Goal: Transaction & Acquisition: Book appointment/travel/reservation

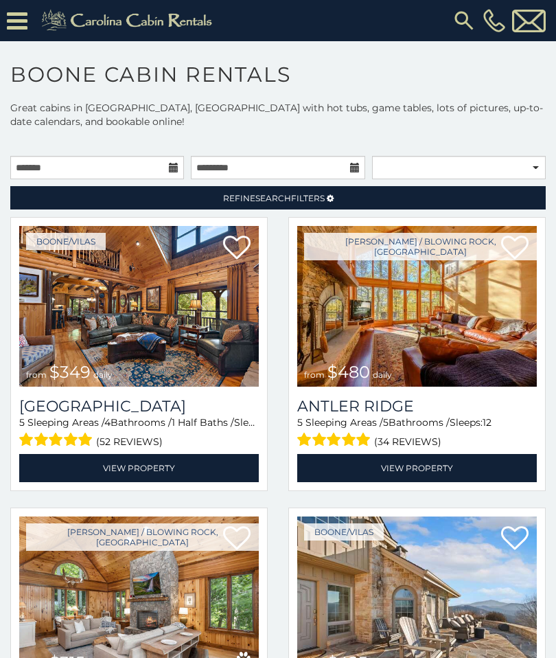
click at [203, 354] on img at bounding box center [139, 306] width 240 height 161
click at [442, 376] on img at bounding box center [417, 306] width 240 height 161
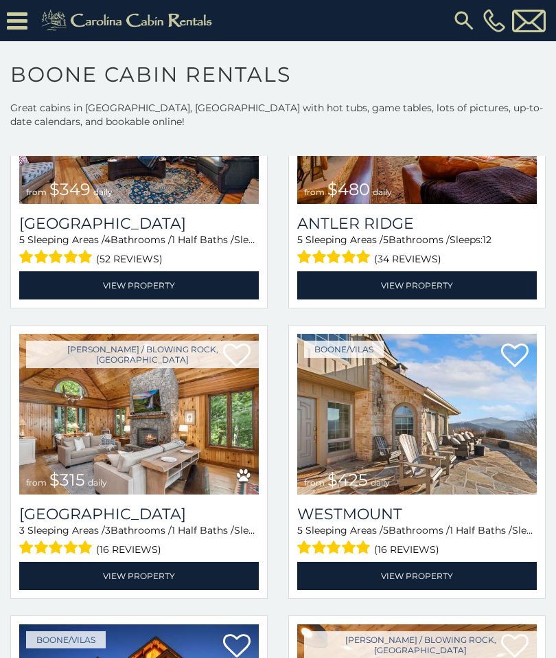
scroll to position [191, 0]
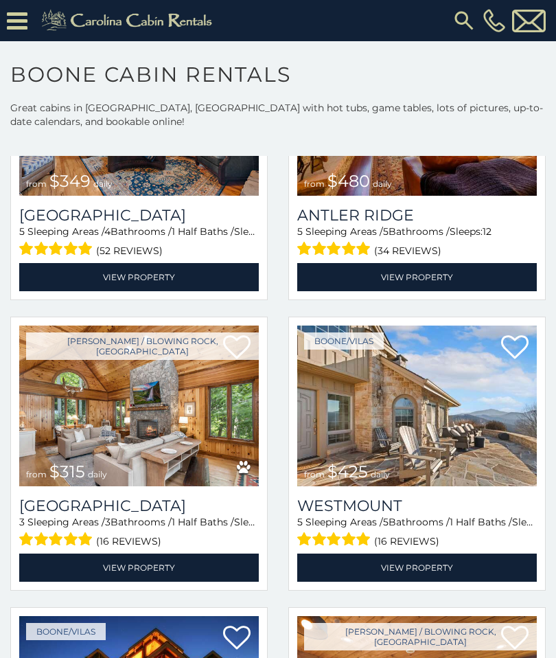
click at [427, 441] on img at bounding box center [417, 406] width 240 height 161
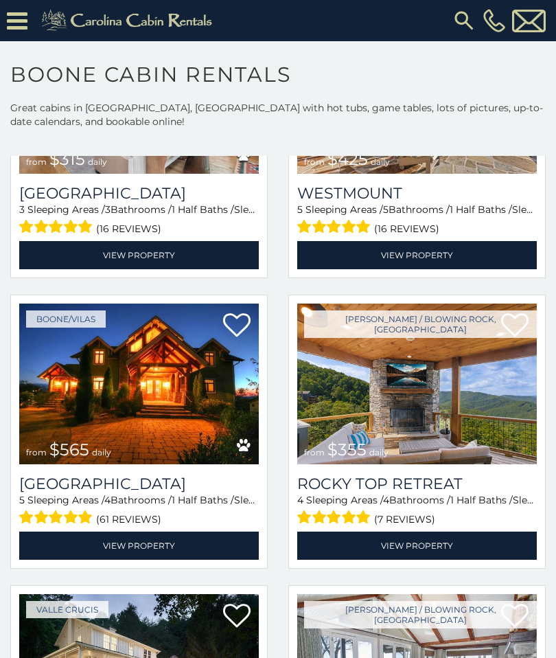
scroll to position [508, 0]
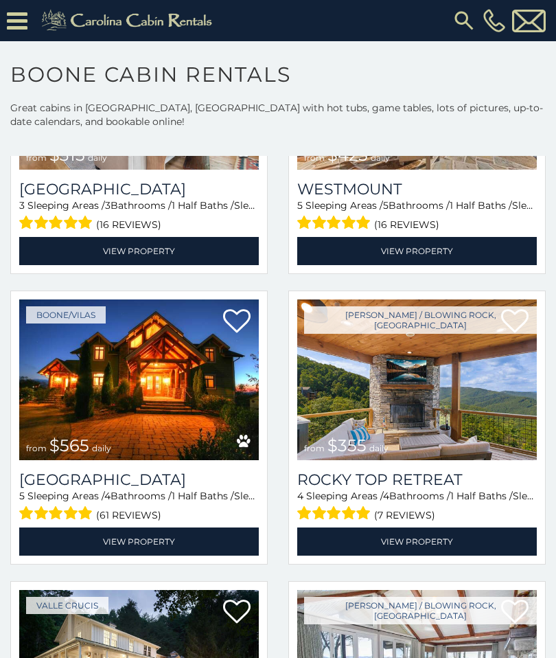
click at [444, 420] on img at bounding box center [417, 380] width 240 height 161
click at [194, 412] on img at bounding box center [139, 380] width 240 height 161
click at [188, 408] on img at bounding box center [139, 380] width 240 height 161
click at [189, 401] on img at bounding box center [139, 380] width 240 height 161
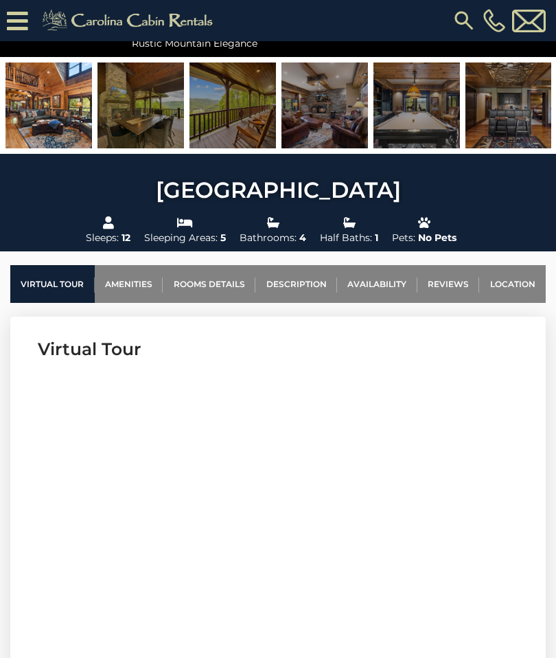
click at [380, 291] on link "Availability" at bounding box center [377, 284] width 80 height 38
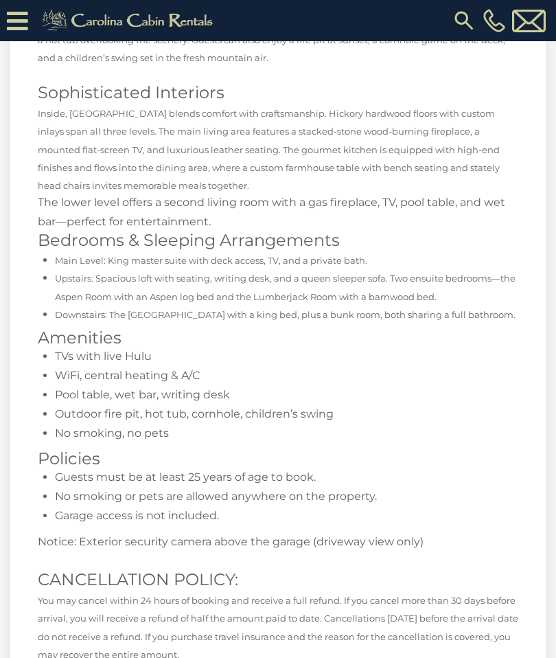
scroll to position [2628, 0]
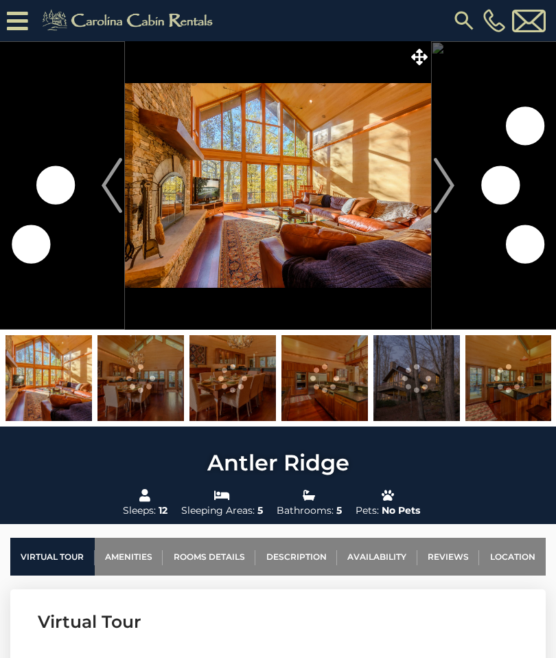
click at [393, 561] on link "Availability" at bounding box center [377, 557] width 80 height 38
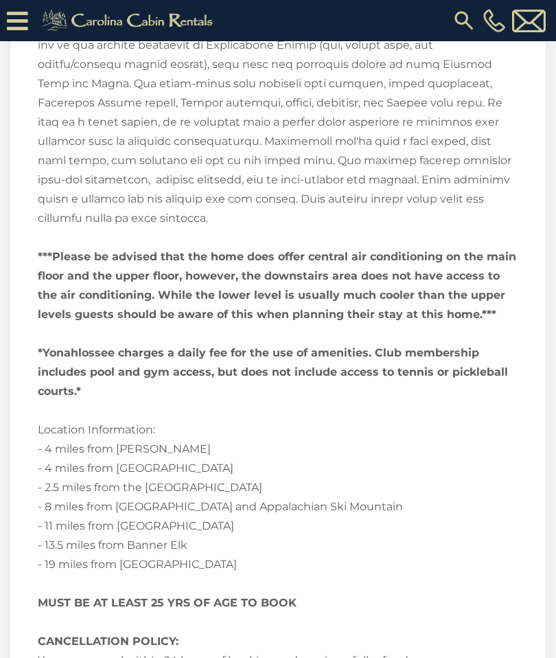
scroll to position [2969, 0]
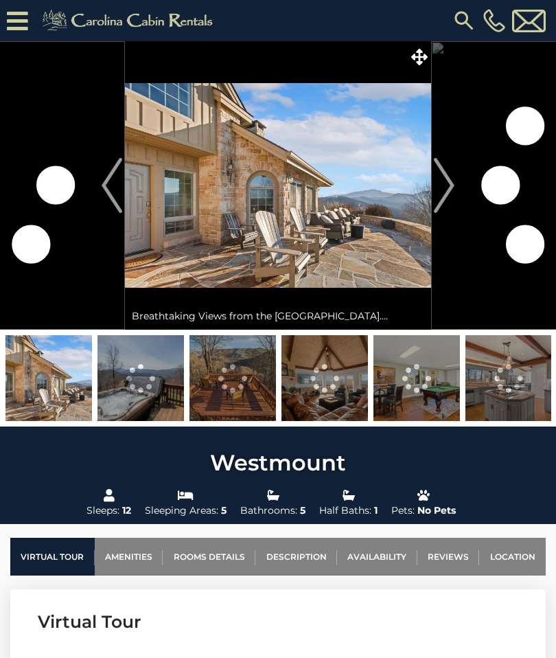
click at [385, 553] on link "Availability" at bounding box center [377, 557] width 80 height 38
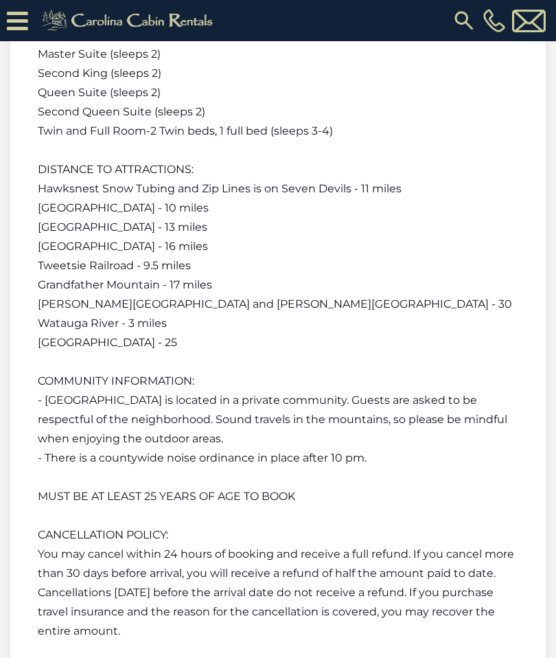
scroll to position [3827, 0]
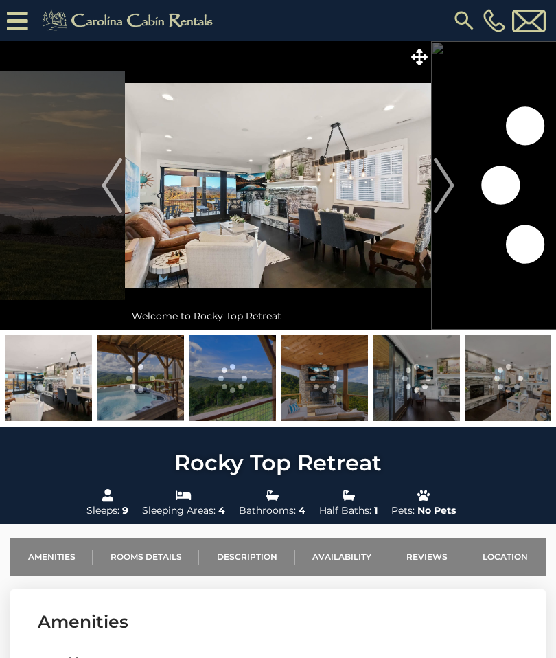
click at [358, 548] on link "Availability" at bounding box center [342, 557] width 94 height 38
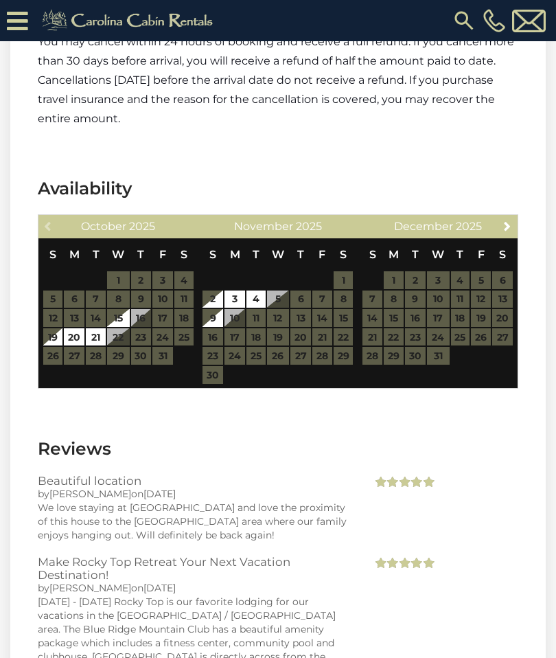
scroll to position [3329, 0]
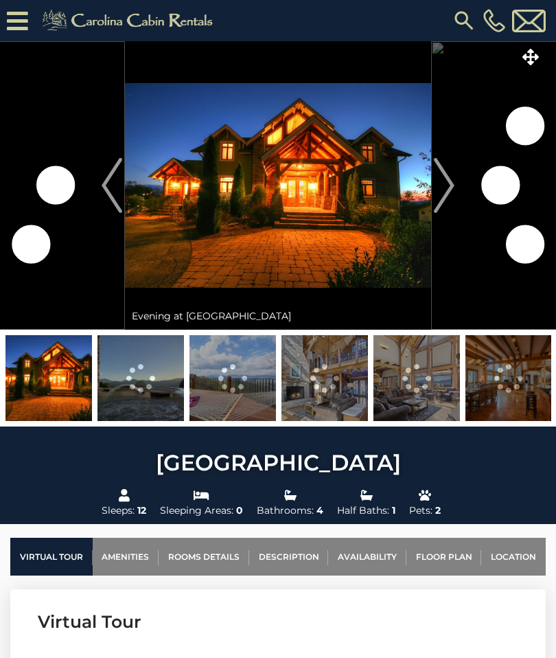
click at [372, 550] on link "Availability" at bounding box center [367, 557] width 78 height 38
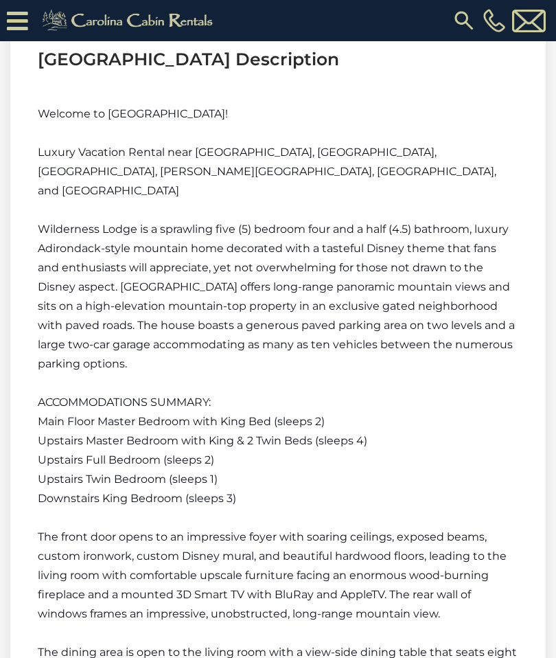
scroll to position [4281, 0]
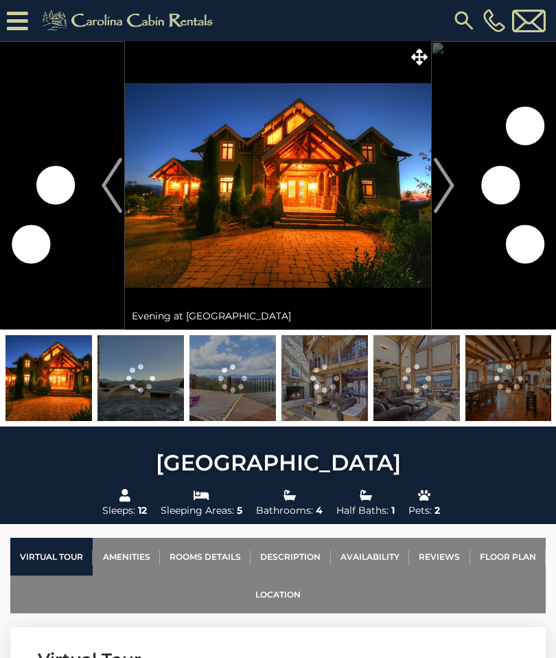
click at [372, 551] on link "Availability" at bounding box center [370, 557] width 78 height 38
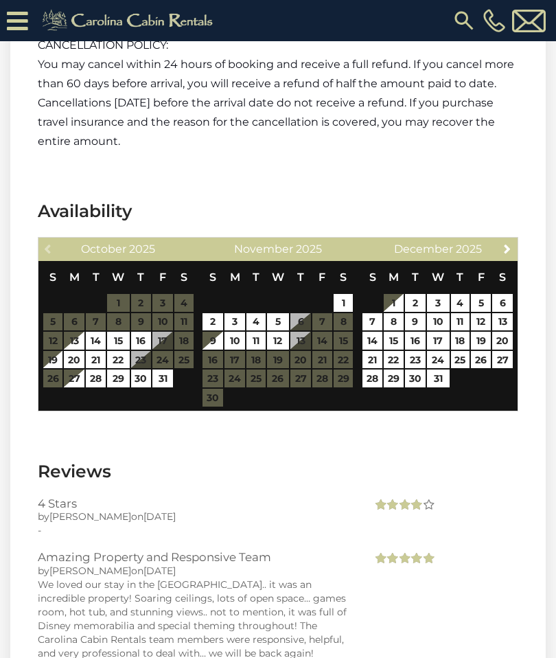
scroll to position [4281, 0]
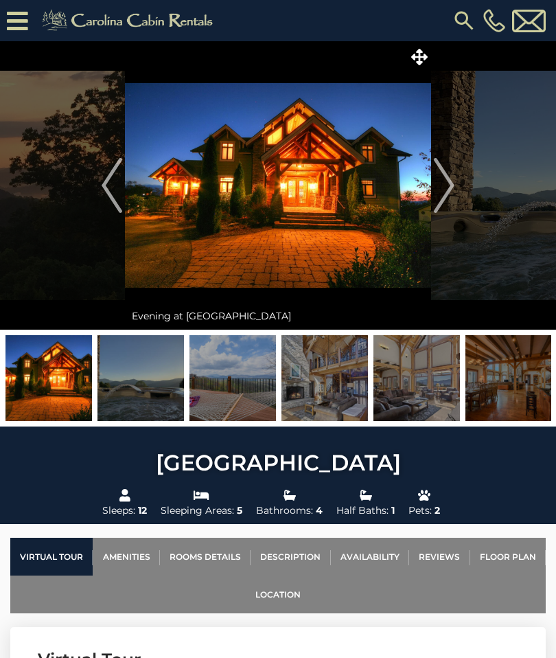
click at [449, 187] on img "Next" at bounding box center [444, 185] width 21 height 55
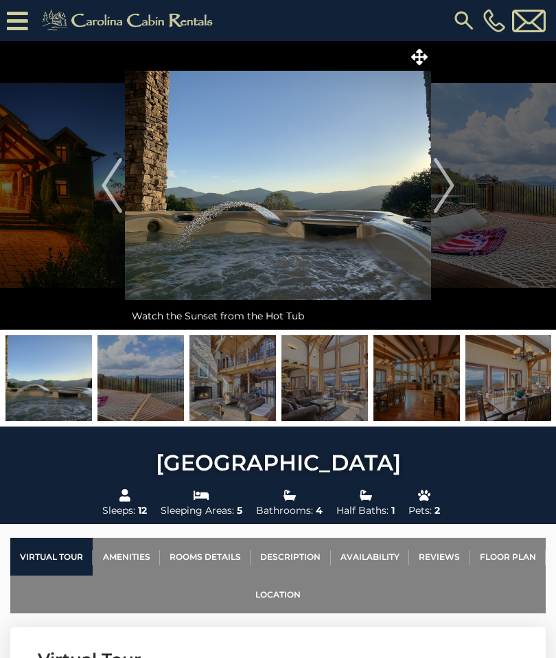
click at [451, 177] on img "Next" at bounding box center [444, 185] width 21 height 55
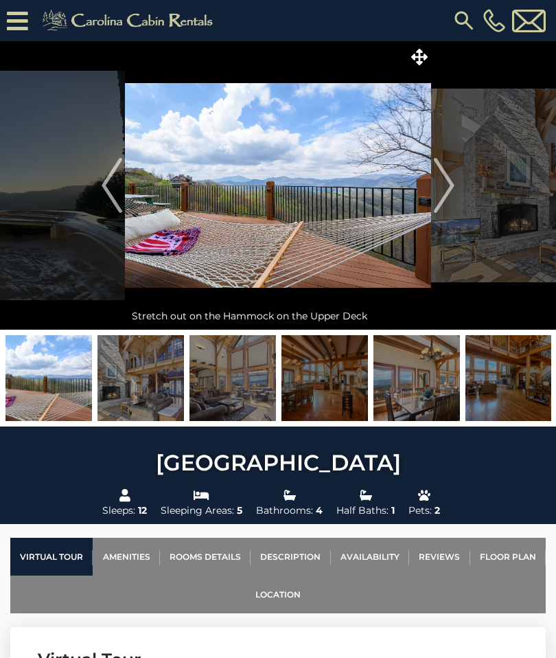
click at [448, 182] on img "Next" at bounding box center [444, 185] width 21 height 55
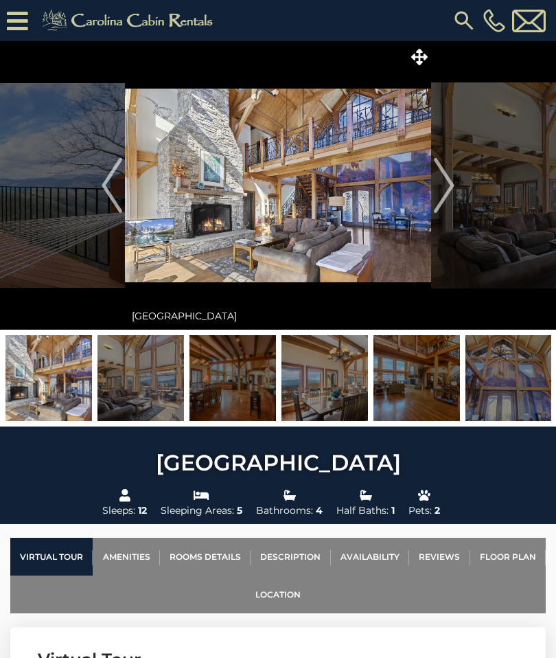
click at [449, 186] on img "Next" at bounding box center [444, 185] width 21 height 55
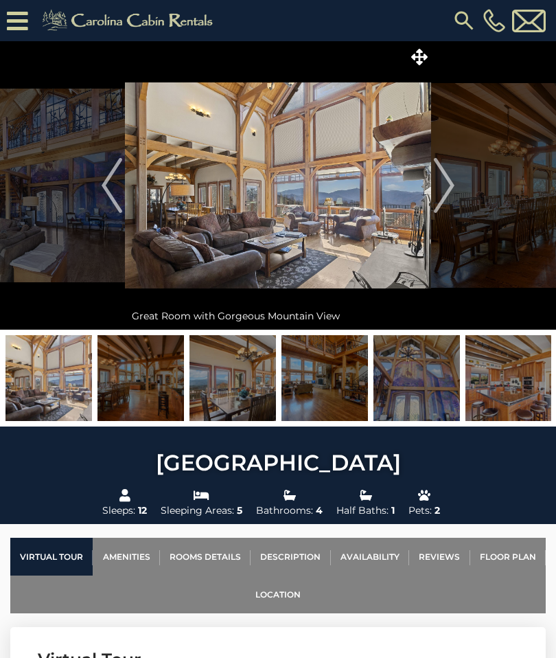
click at [450, 183] on img "Next" at bounding box center [444, 185] width 21 height 55
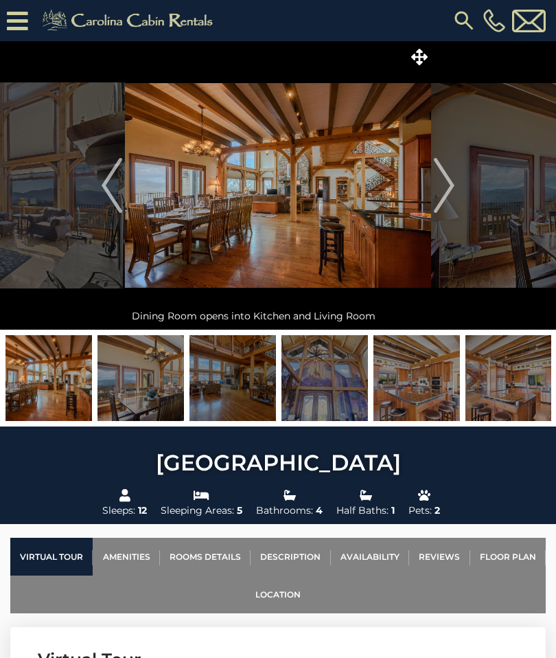
click at [447, 183] on img "Next" at bounding box center [444, 185] width 21 height 55
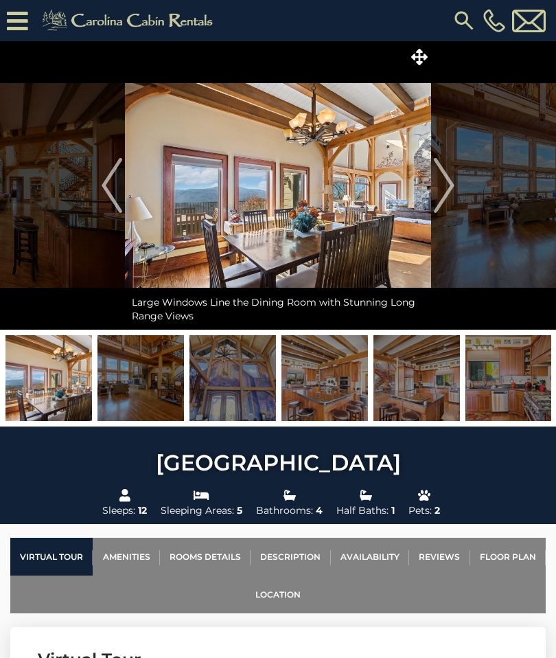
click at [449, 180] on img "Next" at bounding box center [444, 185] width 21 height 55
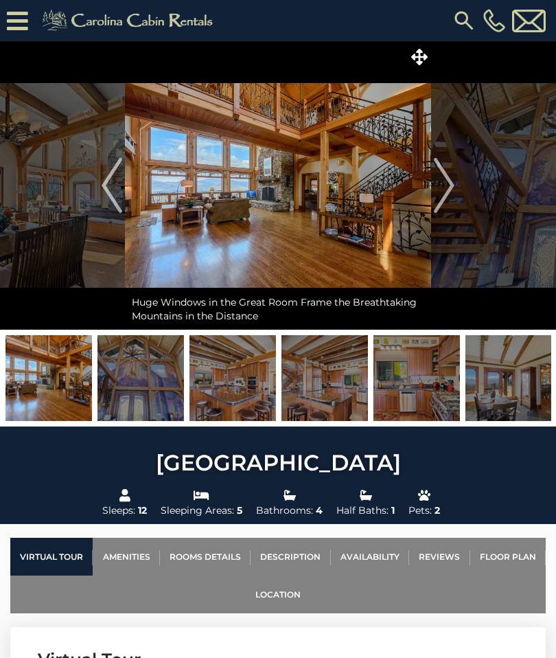
click at [451, 175] on img "Next" at bounding box center [444, 185] width 21 height 55
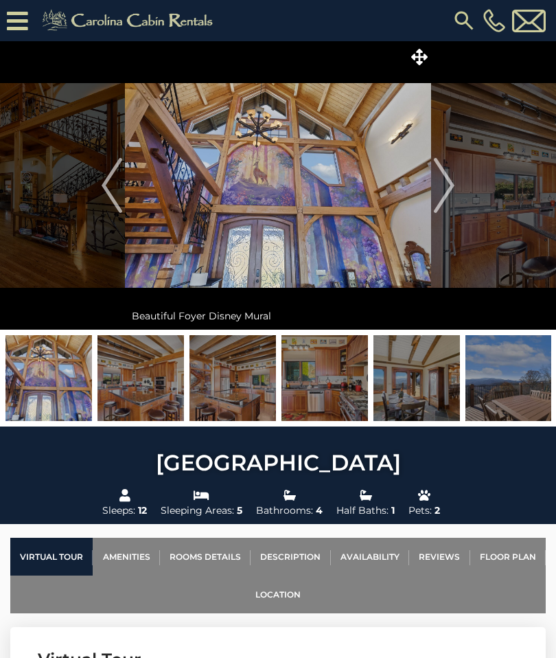
click at [453, 181] on img "Next" at bounding box center [444, 185] width 21 height 55
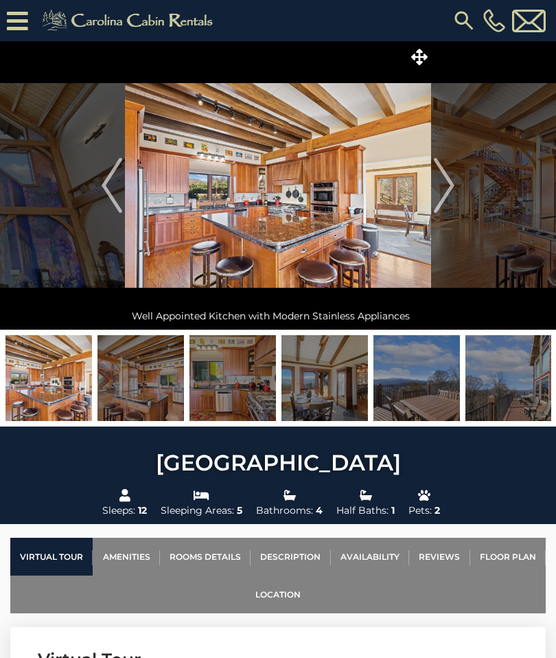
click at [447, 188] on img "Next" at bounding box center [444, 185] width 21 height 55
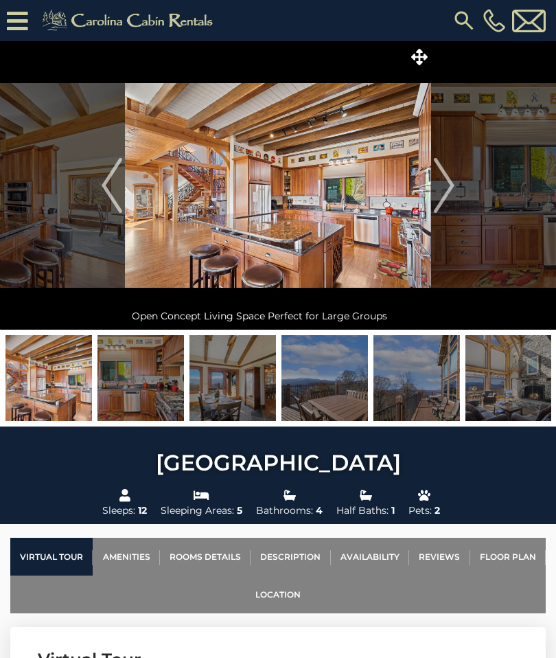
click at [451, 180] on img "Next" at bounding box center [444, 185] width 21 height 55
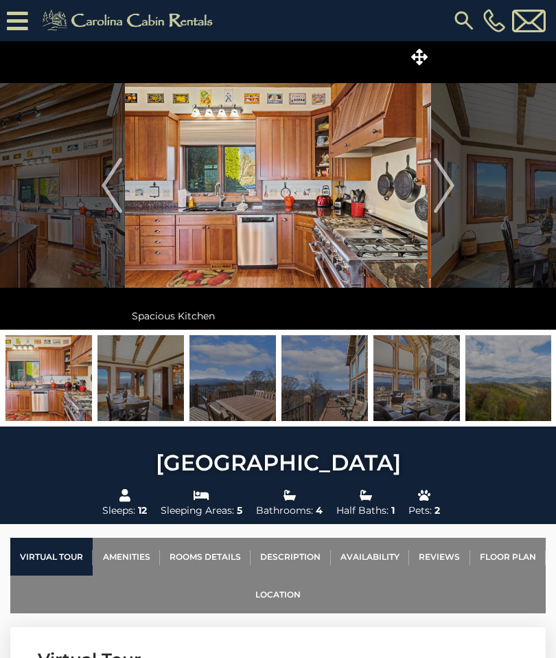
click at [449, 181] on img "Next" at bounding box center [444, 185] width 21 height 55
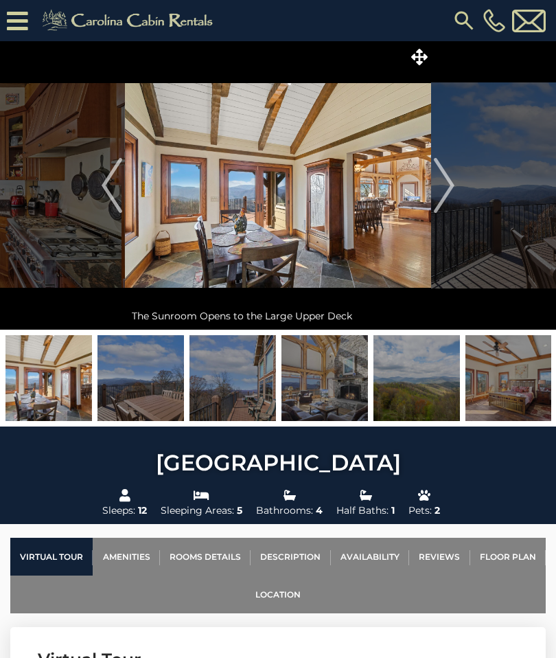
click at [449, 185] on img "Next" at bounding box center [444, 185] width 21 height 55
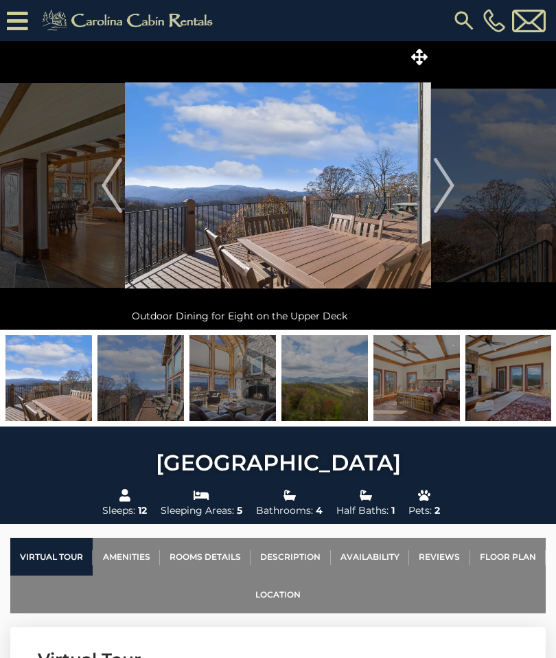
click at [444, 184] on img "Next" at bounding box center [444, 185] width 21 height 55
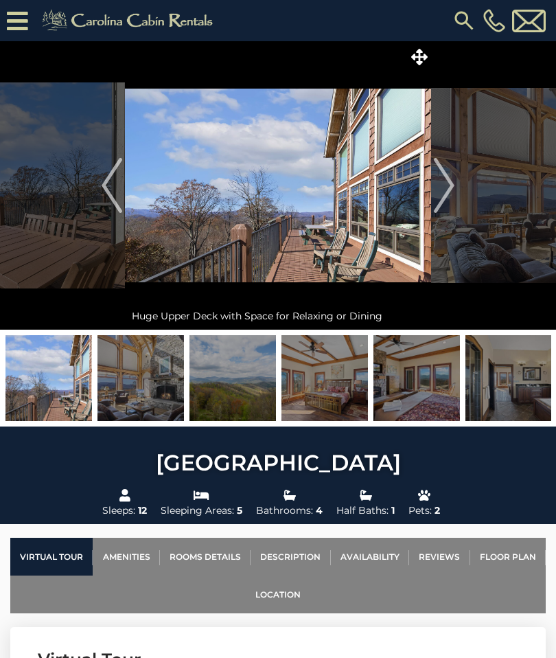
click at [447, 185] on img "Next" at bounding box center [444, 185] width 21 height 55
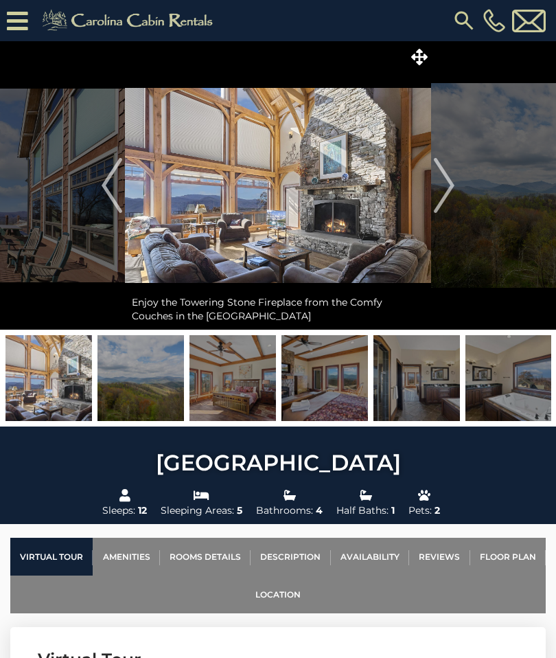
click at [452, 183] on img "Next" at bounding box center [444, 185] width 21 height 55
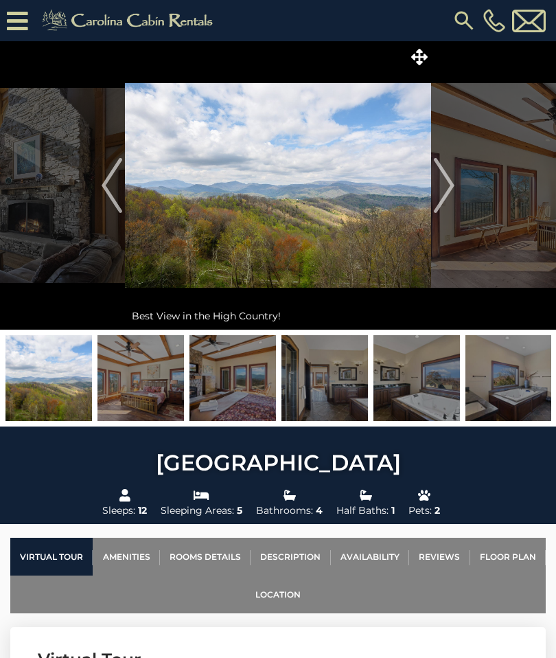
click at [451, 179] on img "Next" at bounding box center [444, 185] width 21 height 55
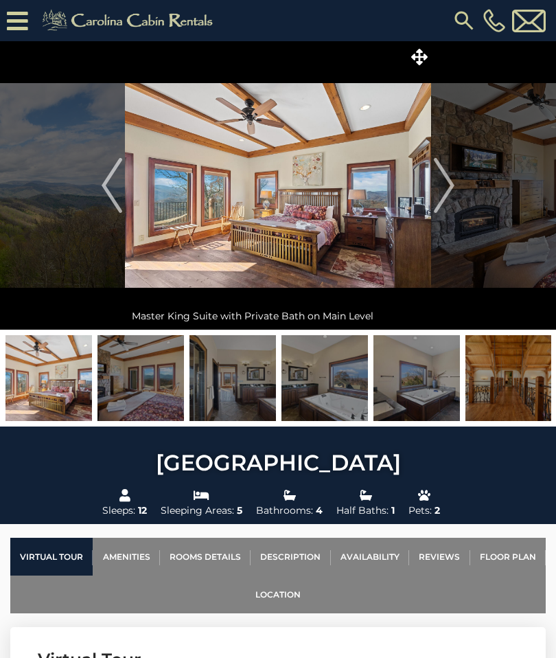
click at [447, 179] on img "Next" at bounding box center [444, 185] width 21 height 55
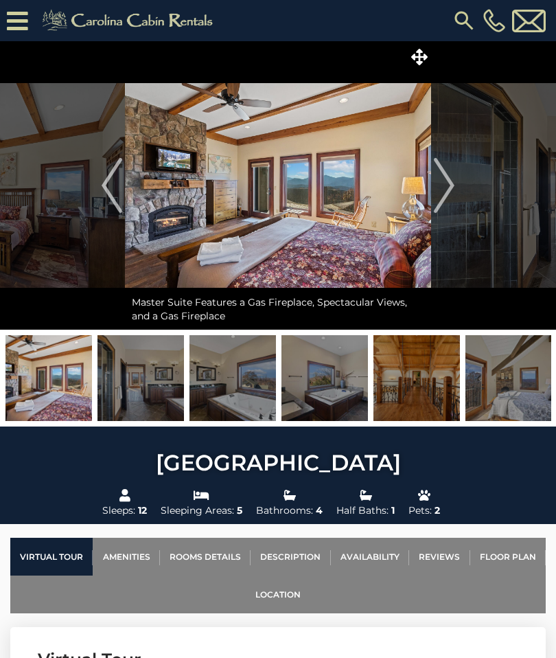
click at [450, 188] on img "Next" at bounding box center [444, 185] width 21 height 55
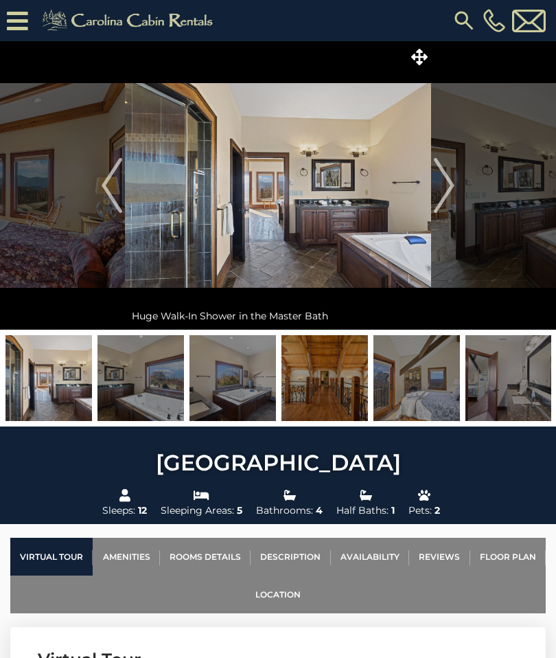
click at [447, 183] on img "Next" at bounding box center [444, 185] width 21 height 55
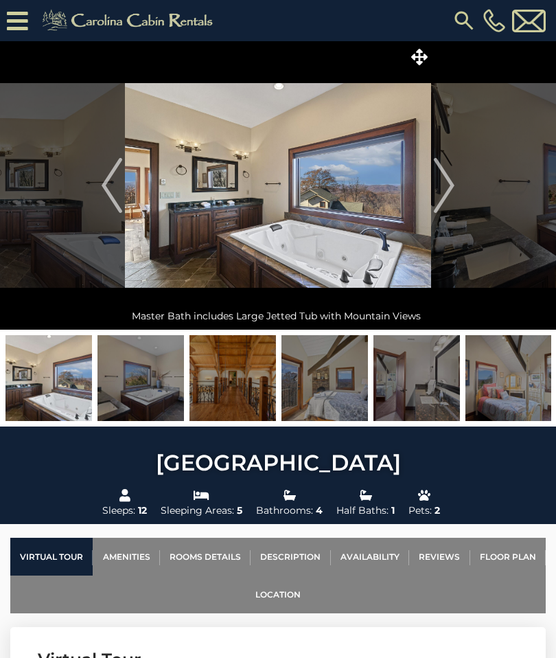
click at [450, 183] on img "Next" at bounding box center [444, 185] width 21 height 55
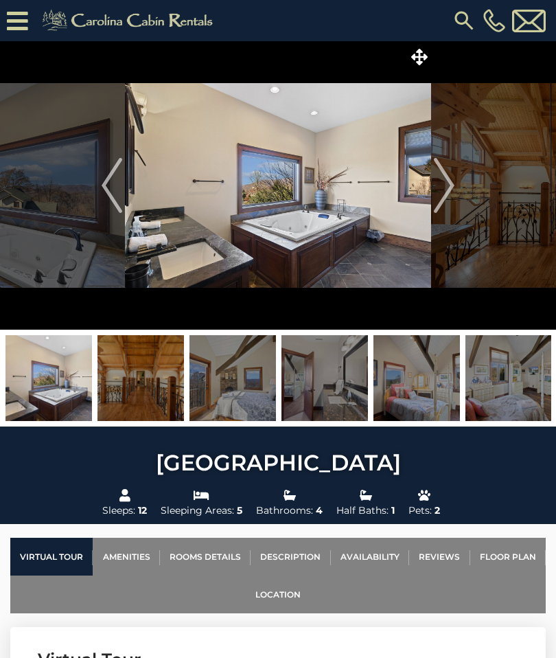
click at [446, 189] on img "Next" at bounding box center [444, 185] width 21 height 55
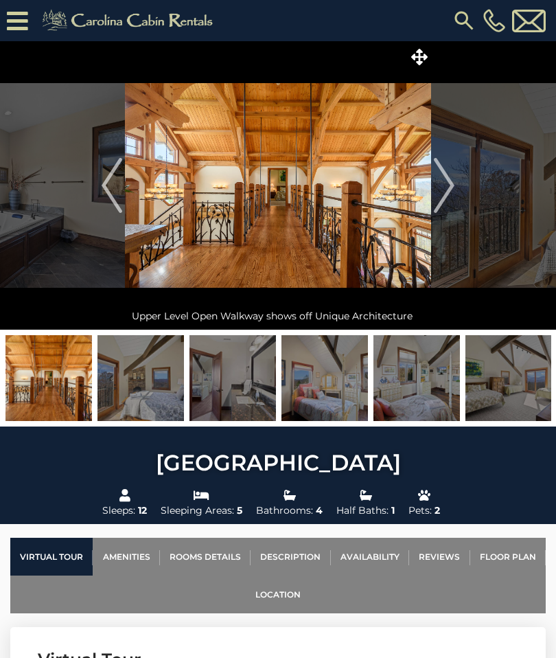
click at [450, 183] on img "Next" at bounding box center [444, 185] width 21 height 55
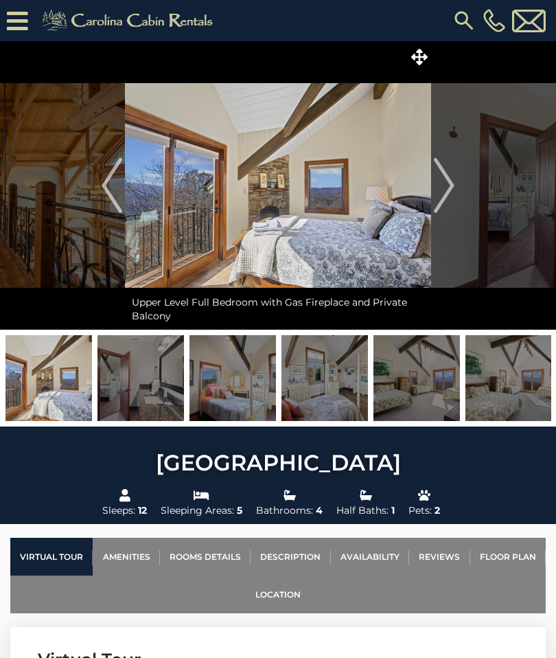
click at [451, 181] on img "Next" at bounding box center [444, 185] width 21 height 55
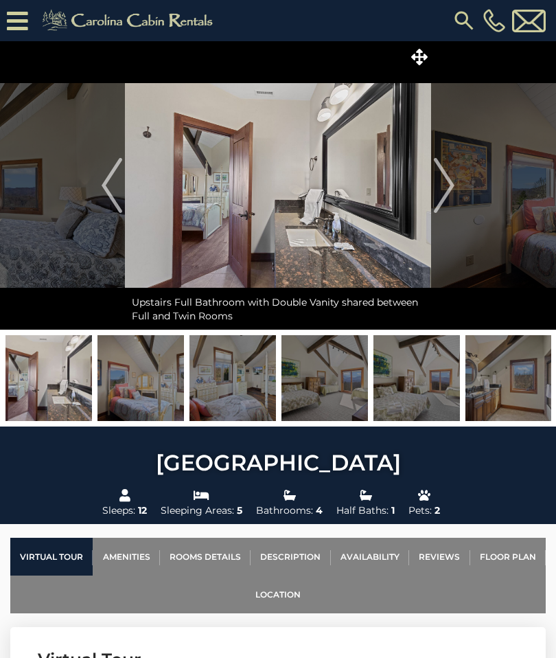
click at [447, 185] on img "Next" at bounding box center [444, 185] width 21 height 55
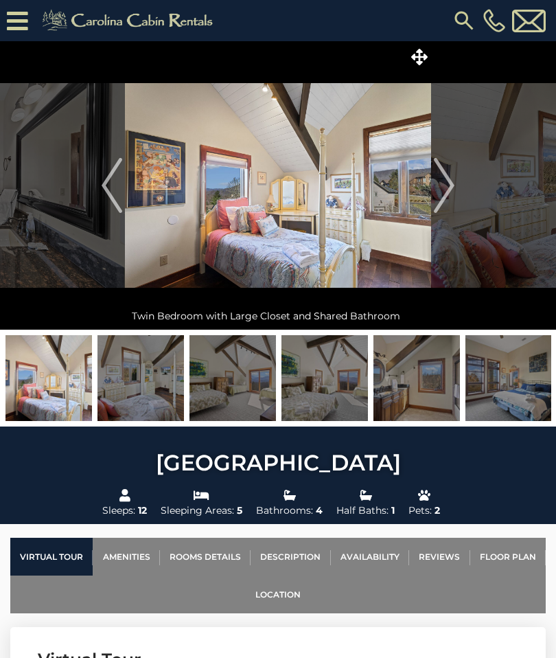
click at [447, 185] on img "Next" at bounding box center [444, 185] width 21 height 55
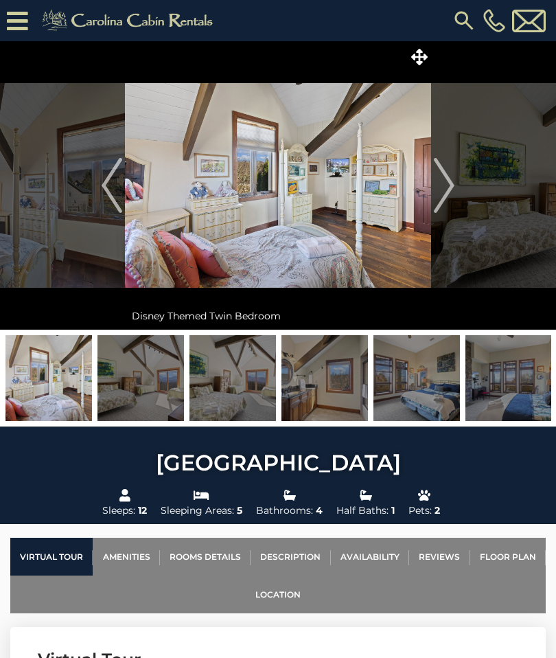
click at [446, 186] on img "Next" at bounding box center [444, 185] width 21 height 55
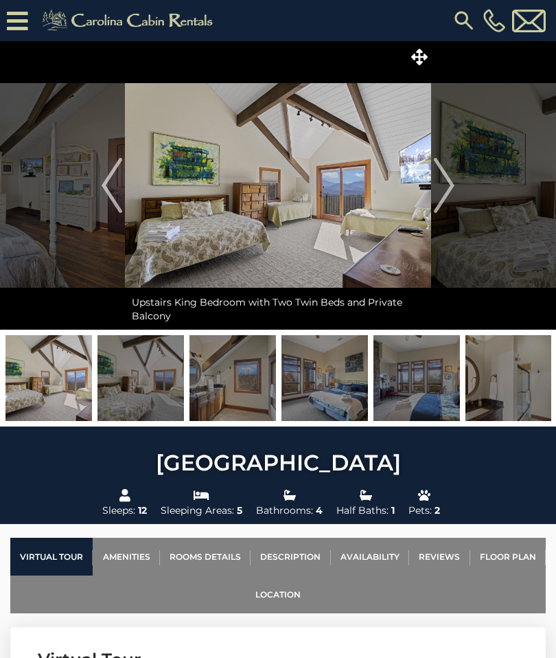
click at [442, 184] on img "Next" at bounding box center [444, 185] width 21 height 55
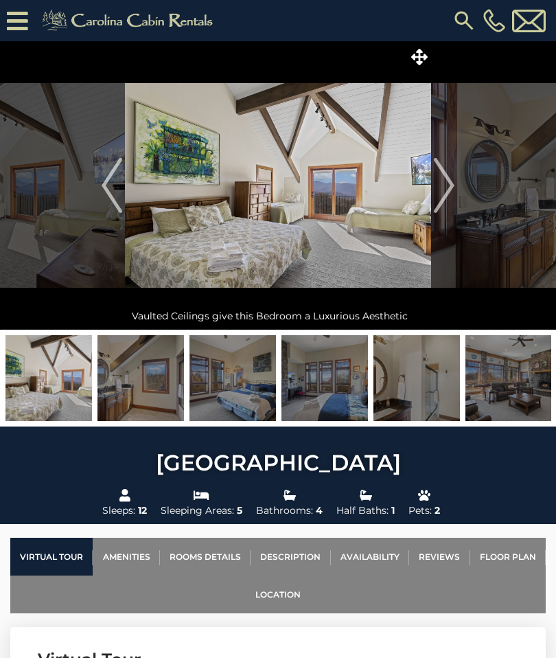
click at [447, 186] on img "Next" at bounding box center [444, 185] width 21 height 55
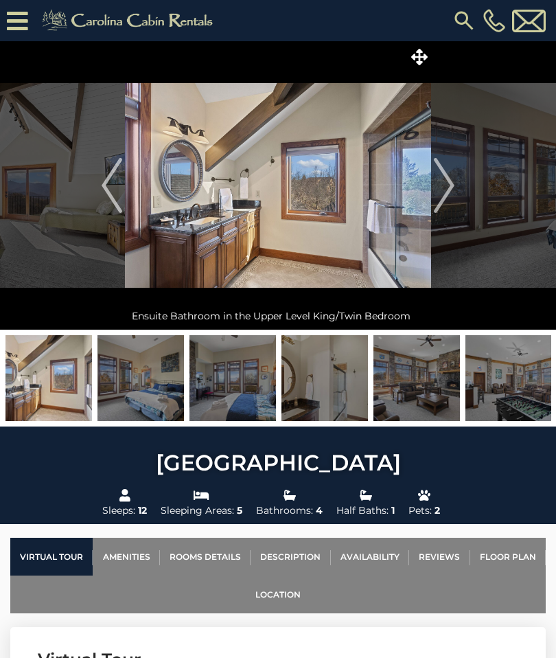
click at [453, 183] on img "Next" at bounding box center [444, 185] width 21 height 55
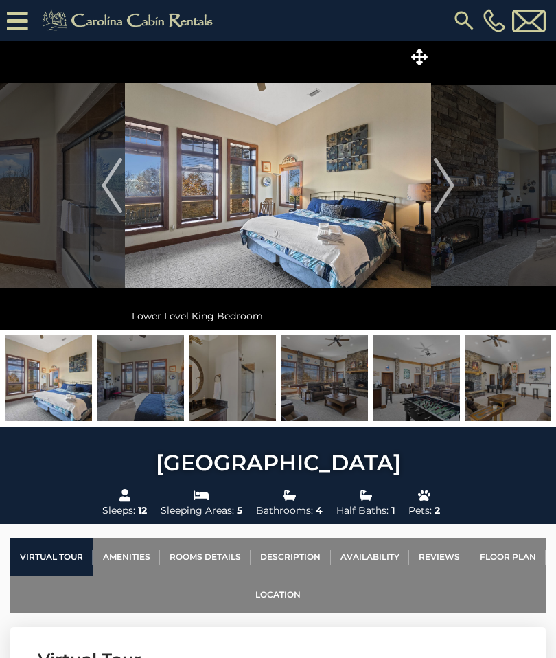
click at [448, 183] on img "Next" at bounding box center [444, 185] width 21 height 55
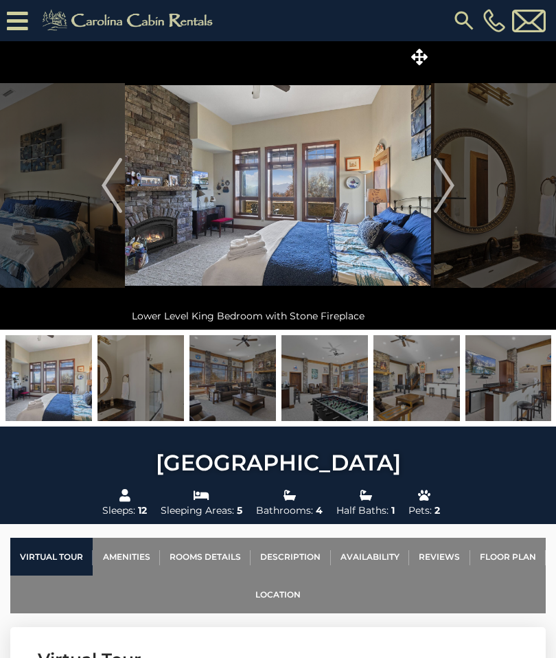
click at [448, 186] on img "Next" at bounding box center [444, 185] width 21 height 55
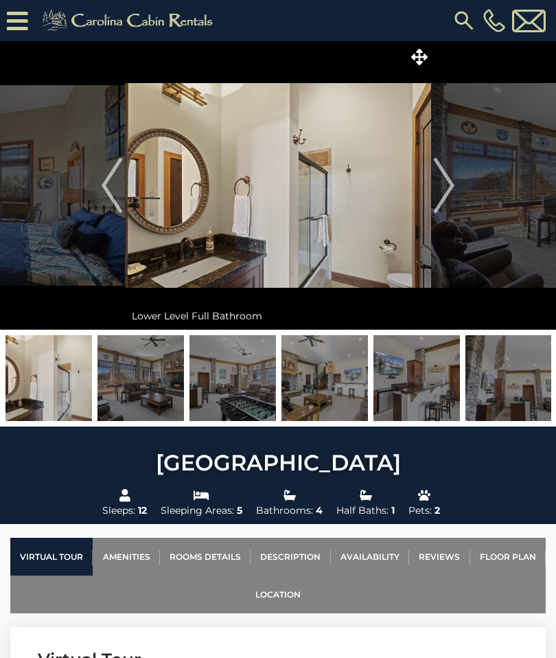
click at [440, 194] on img "Next" at bounding box center [444, 185] width 21 height 55
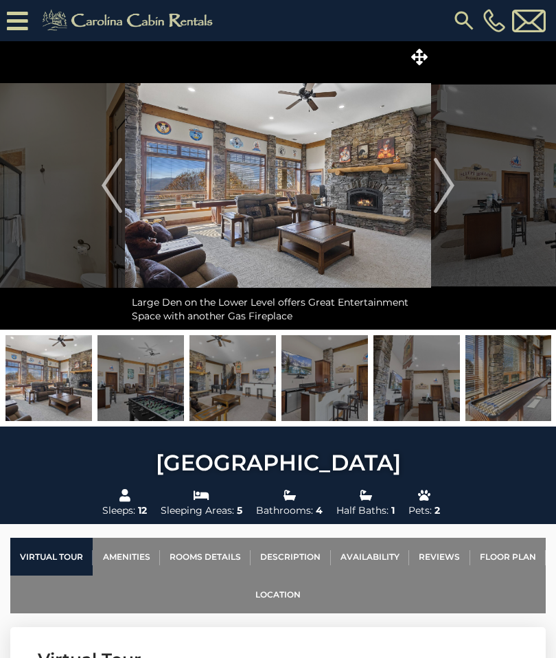
click at [449, 186] on img "Next" at bounding box center [444, 185] width 21 height 55
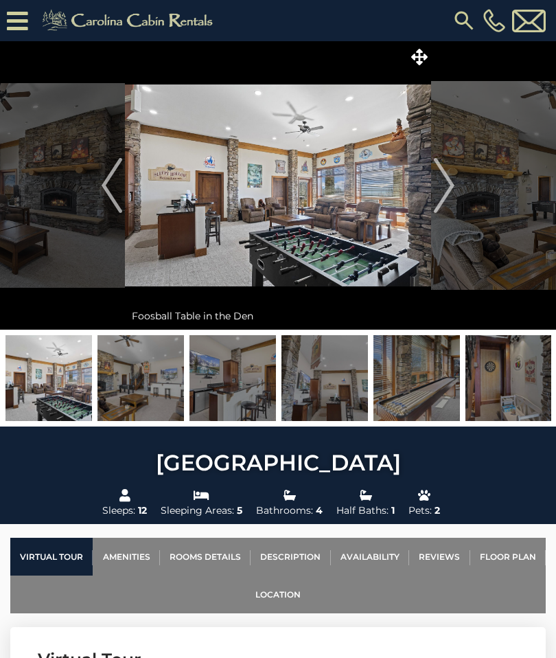
click at [455, 185] on img "Next" at bounding box center [444, 185] width 21 height 55
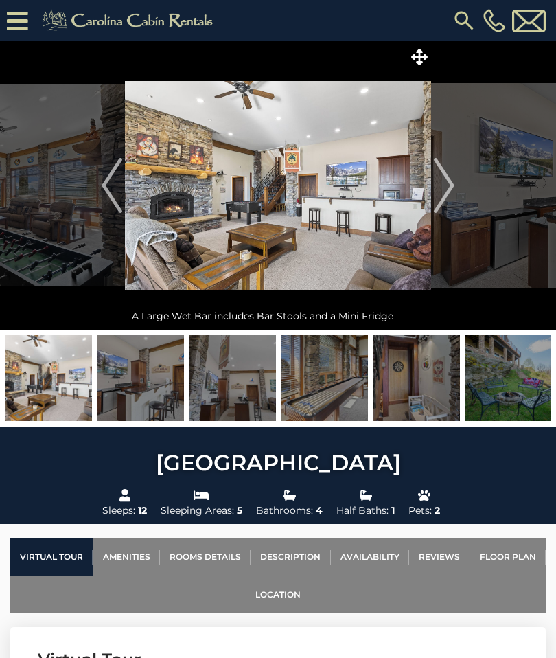
click at [449, 182] on img "Next" at bounding box center [444, 185] width 21 height 55
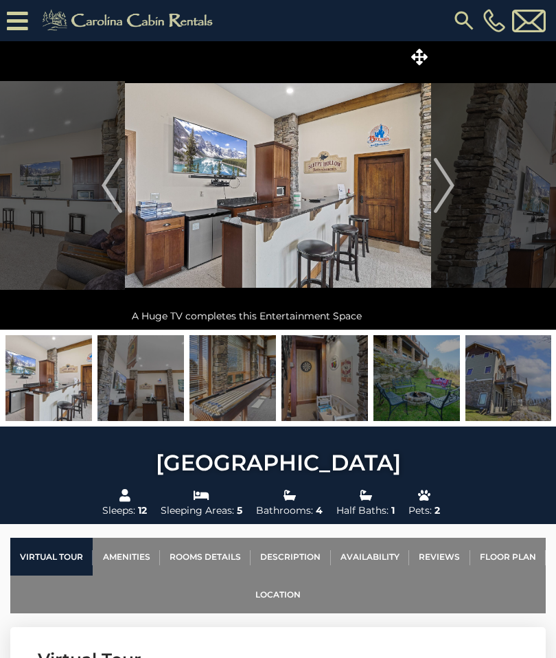
click at [449, 187] on img "Next" at bounding box center [444, 185] width 21 height 55
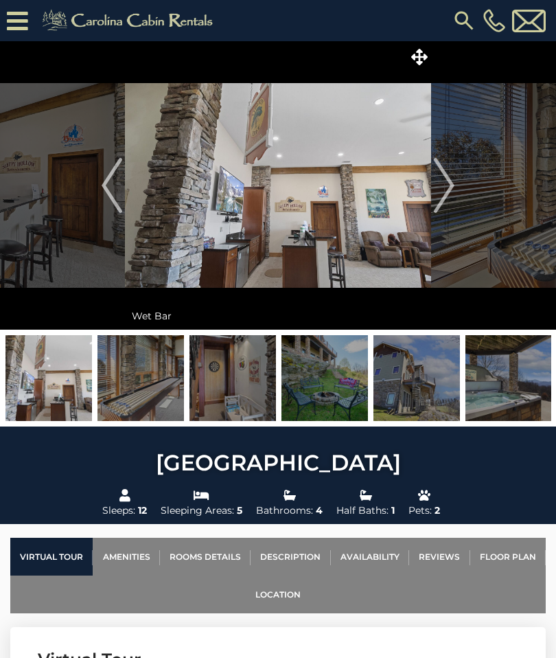
click at [438, 190] on img "Next" at bounding box center [444, 185] width 21 height 55
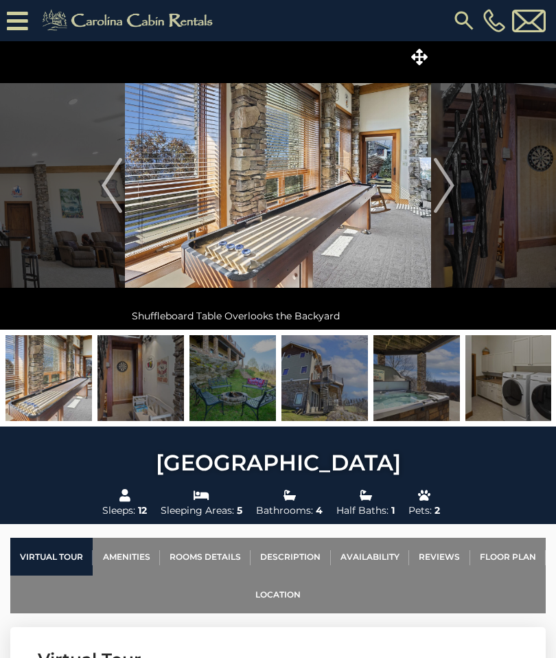
click at [439, 177] on img "Next" at bounding box center [444, 185] width 21 height 55
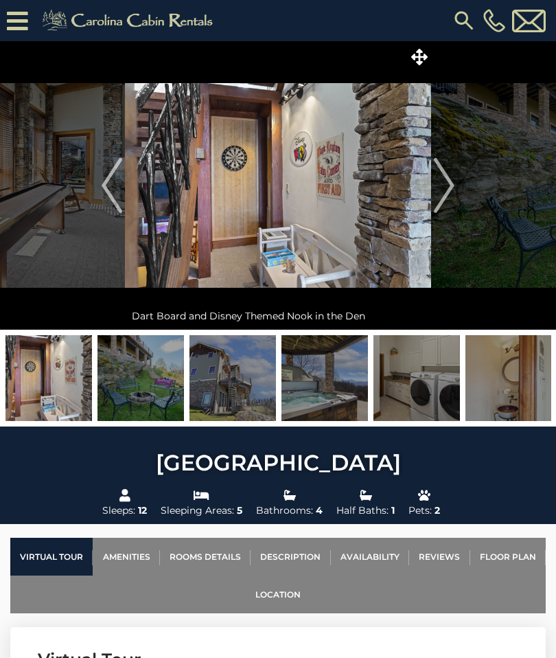
click at [449, 178] on img "Next" at bounding box center [444, 185] width 21 height 55
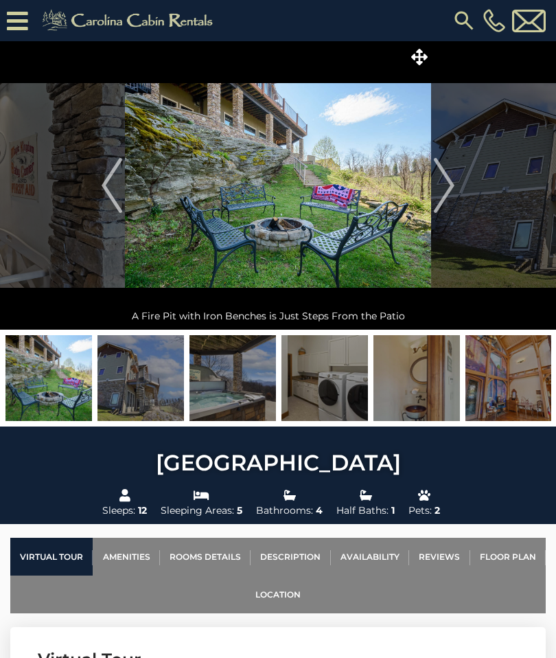
click at [443, 183] on img "Next" at bounding box center [444, 185] width 21 height 55
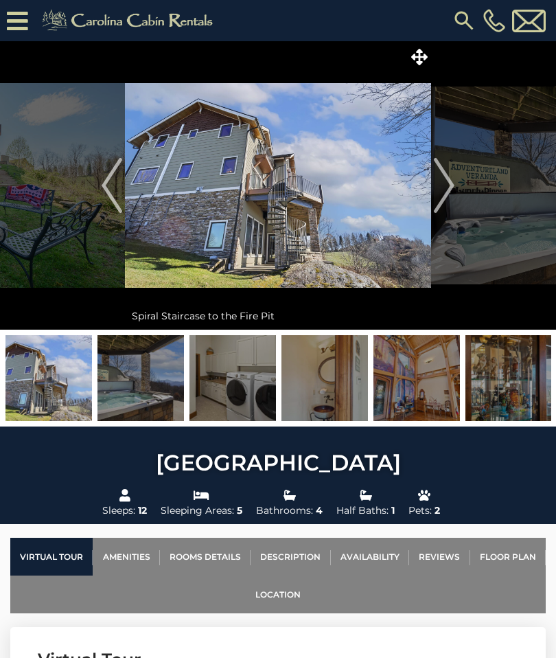
click at [451, 185] on img "Next" at bounding box center [444, 185] width 21 height 55
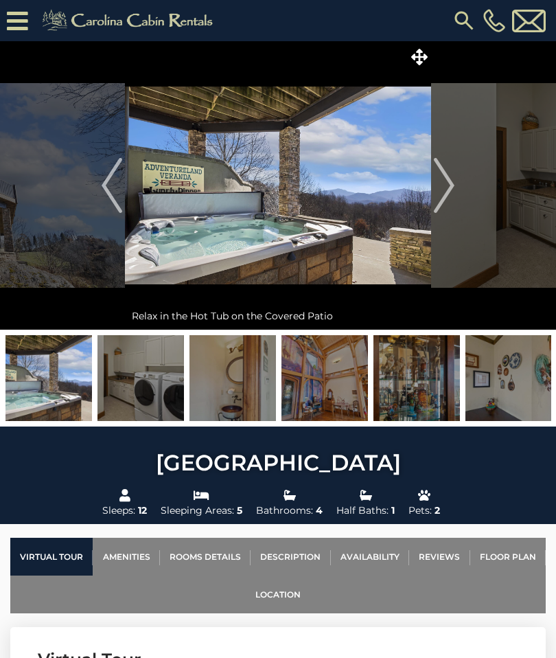
click at [449, 186] on img "Next" at bounding box center [444, 185] width 21 height 55
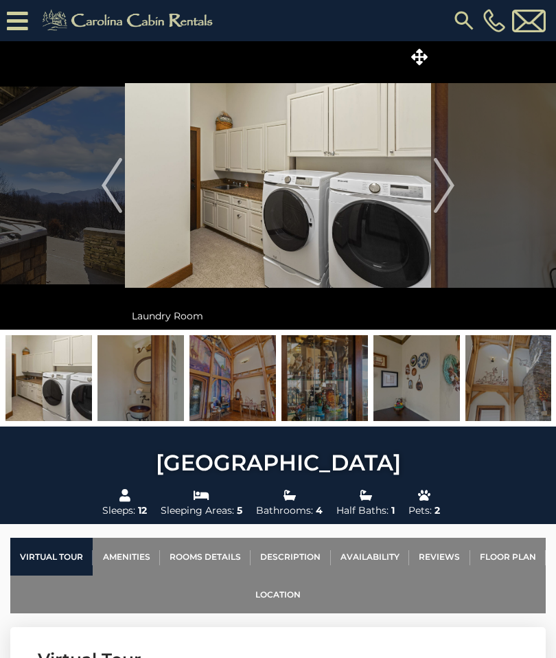
click at [441, 186] on img "Next" at bounding box center [444, 185] width 21 height 55
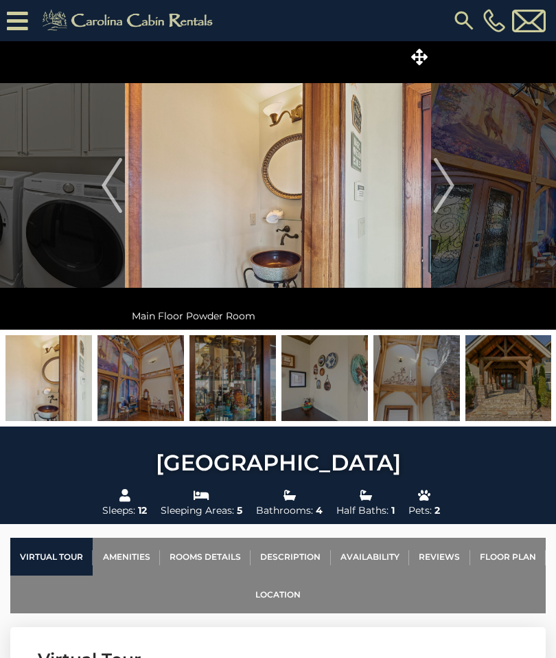
click at [444, 181] on img "Next" at bounding box center [444, 185] width 21 height 55
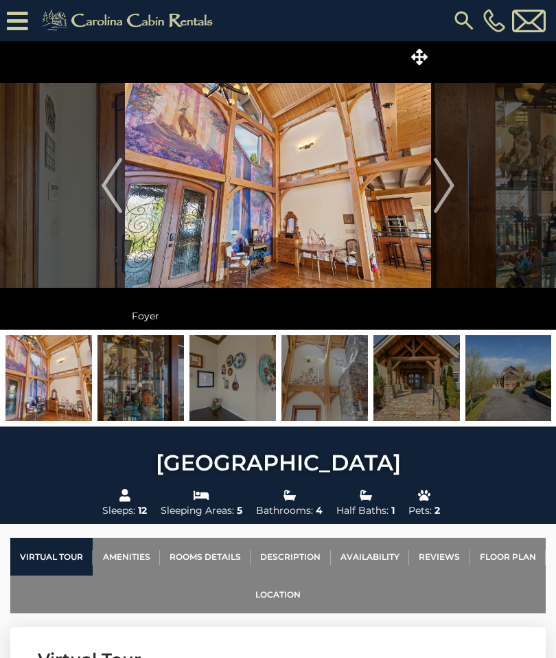
click at [452, 178] on img "Next" at bounding box center [444, 185] width 21 height 55
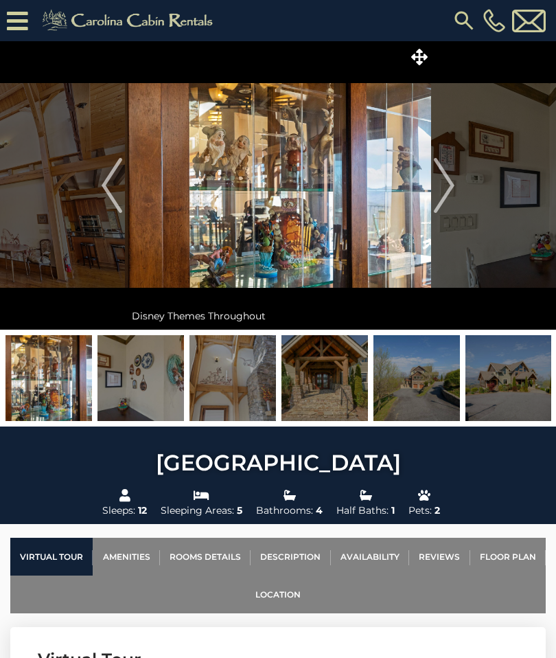
click at [444, 186] on img "Next" at bounding box center [444, 185] width 21 height 55
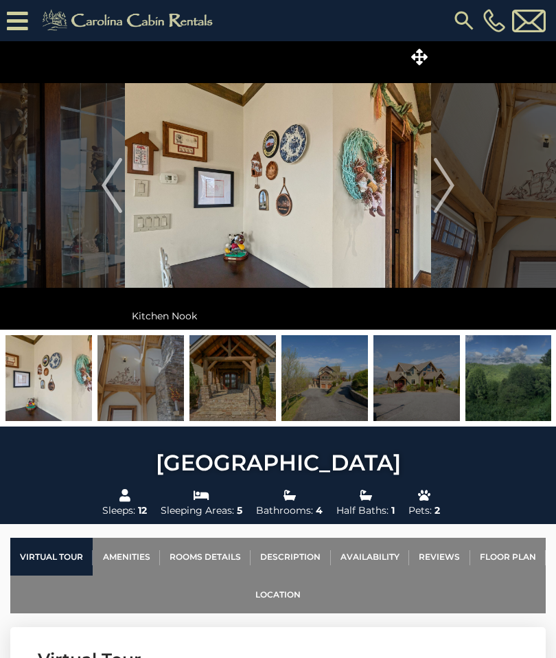
click at [449, 182] on img "Next" at bounding box center [444, 185] width 21 height 55
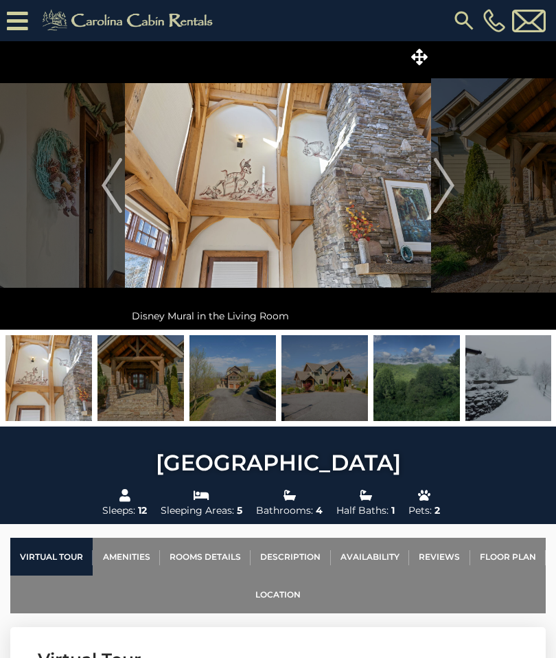
click at [445, 183] on img "Next" at bounding box center [444, 185] width 21 height 55
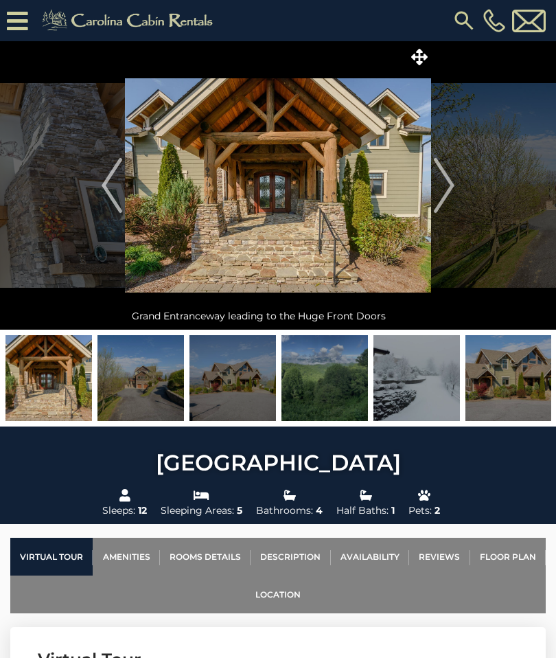
click at [438, 187] on img "Next" at bounding box center [444, 185] width 21 height 55
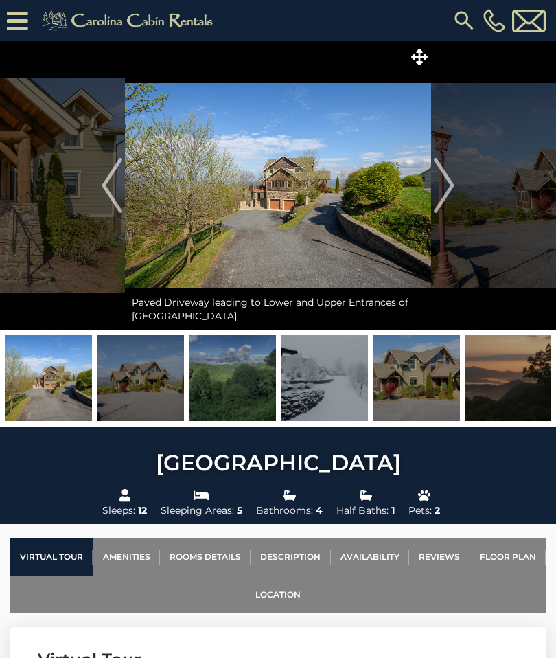
click at [448, 183] on img "Next" at bounding box center [444, 185] width 21 height 55
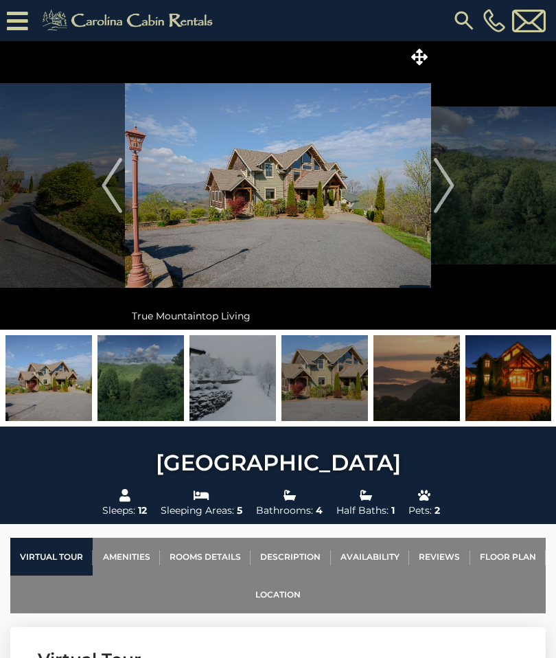
click at [447, 181] on img "Next" at bounding box center [444, 185] width 21 height 55
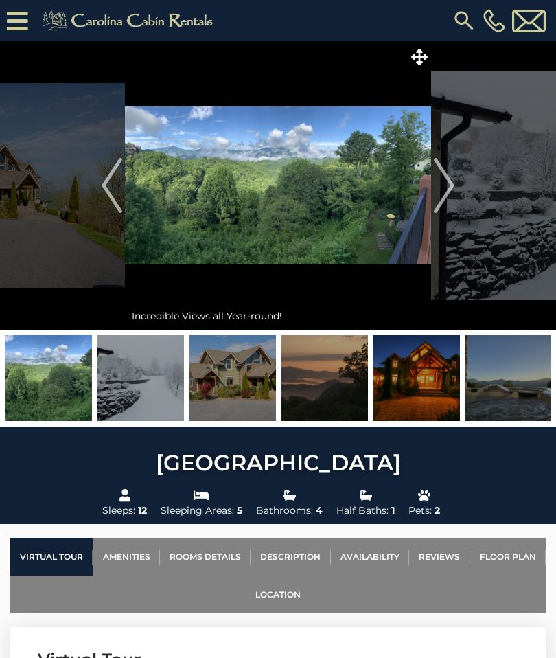
click at [449, 189] on img "Next" at bounding box center [444, 185] width 21 height 55
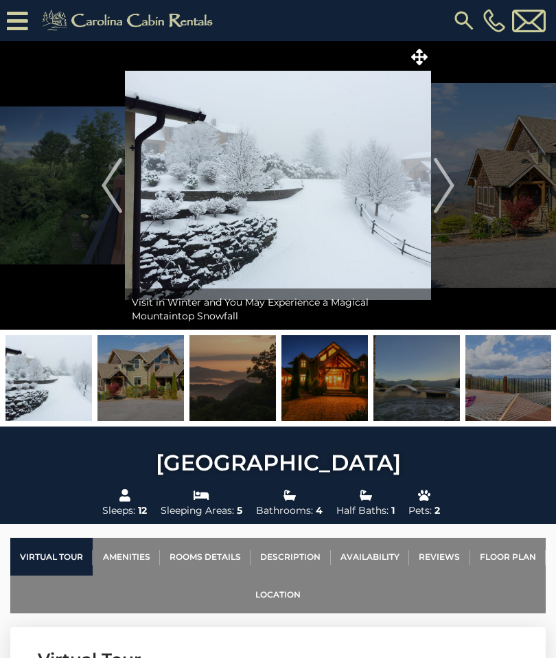
click at [451, 178] on img "Next" at bounding box center [444, 185] width 21 height 55
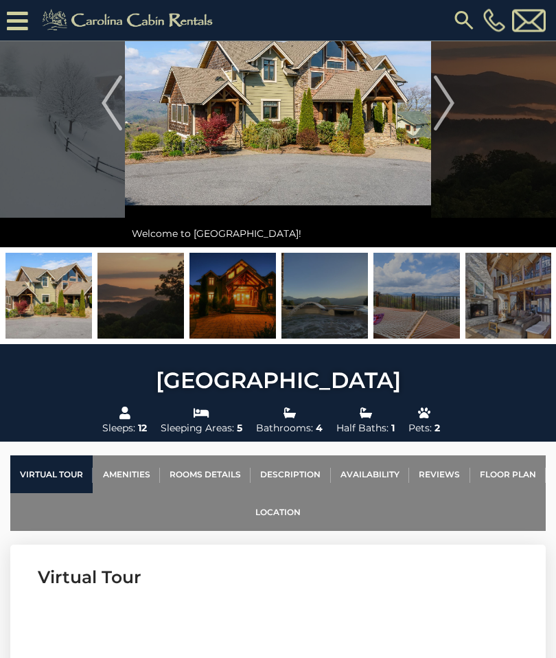
scroll to position [111, 0]
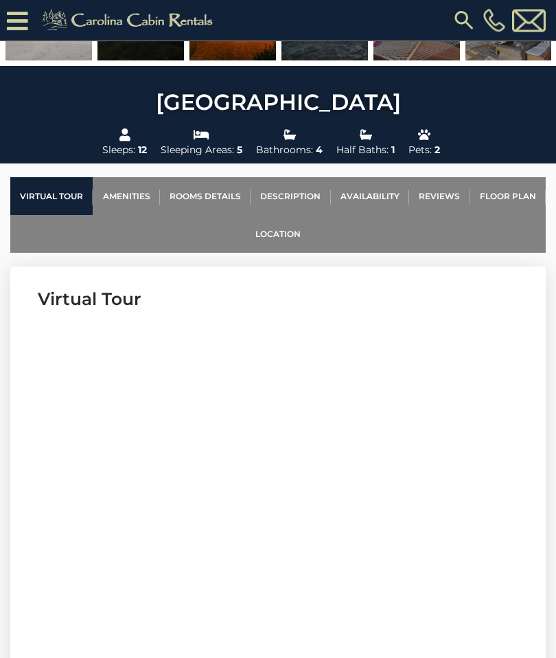
scroll to position [438, 0]
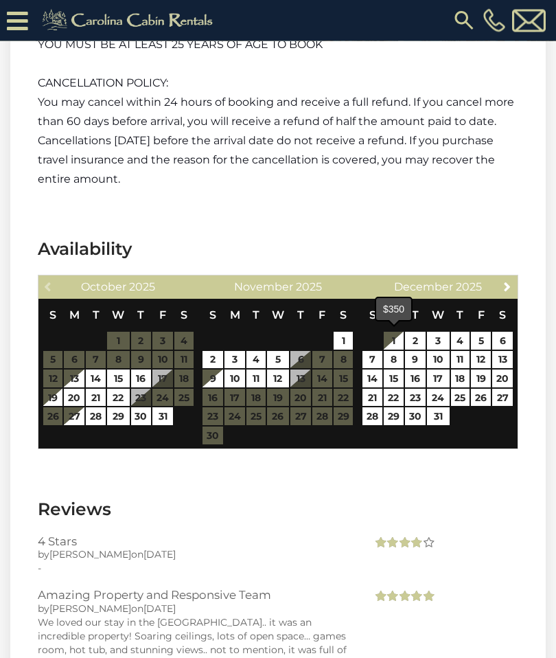
scroll to position [4235, 0]
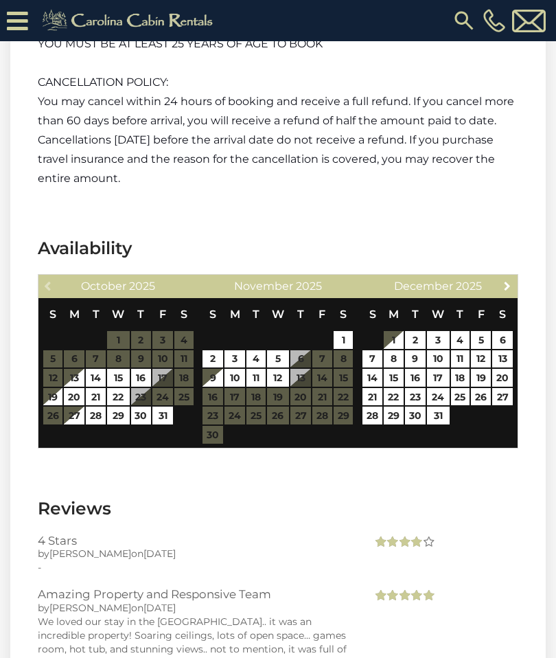
click at [508, 280] on span "Next" at bounding box center [507, 285] width 11 height 11
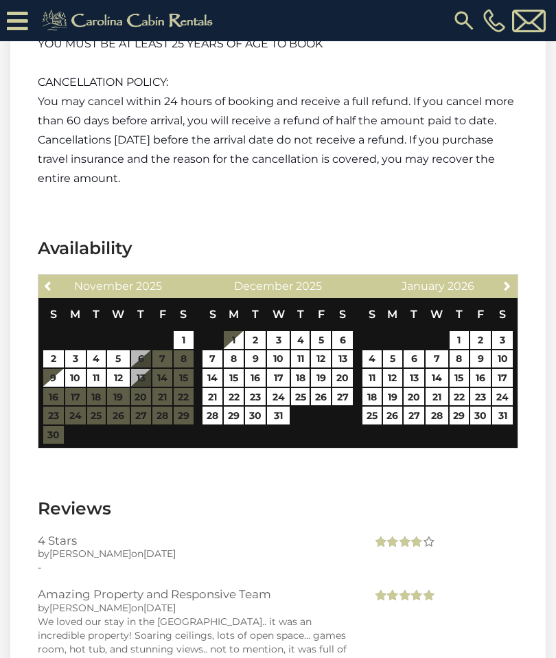
click at [50, 232] on section "Availability Previous November 2025 S M T W T F S 1 2 3 4 5 6 7 8 9 10 11 12 13…" at bounding box center [278, 346] width 536 height 260
click at [52, 277] on link "Previous" at bounding box center [48, 285] width 17 height 17
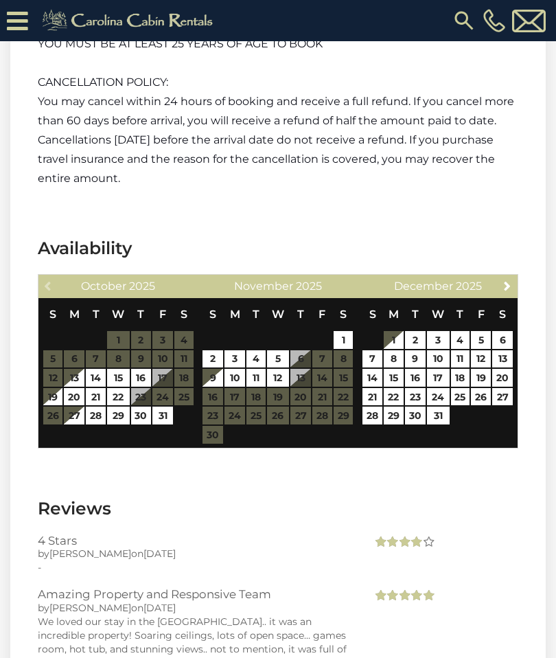
click at [23, 14] on icon at bounding box center [17, 21] width 21 height 24
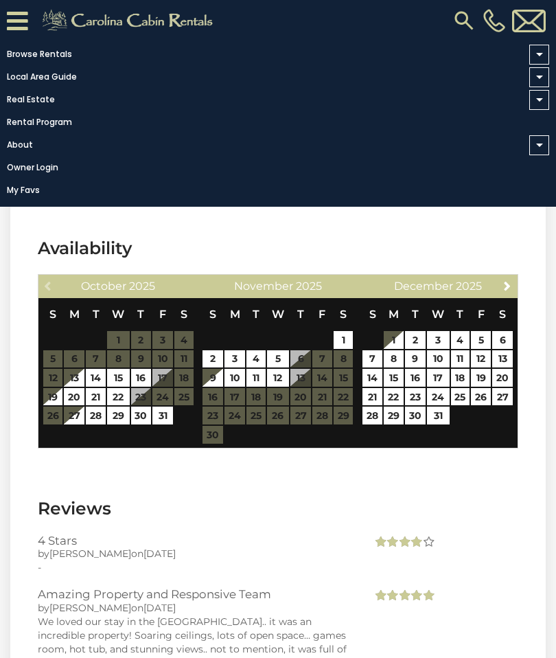
click at [362, 227] on section "Availability Previous October 2025 S M T W T F S 1 2 3 4 5 6 7 8 9 10 11 12 13 …" at bounding box center [278, 346] width 536 height 260
click at [117, 430] on section "Availability Previous October 2025 S M T W T F S 1 2 3 4 5 6 7 8 9 10 11 12 13 …" at bounding box center [278, 346] width 536 height 260
click at [236, 497] on h3 "Reviews" at bounding box center [278, 509] width 481 height 24
click at [23, 10] on icon at bounding box center [17, 21] width 21 height 24
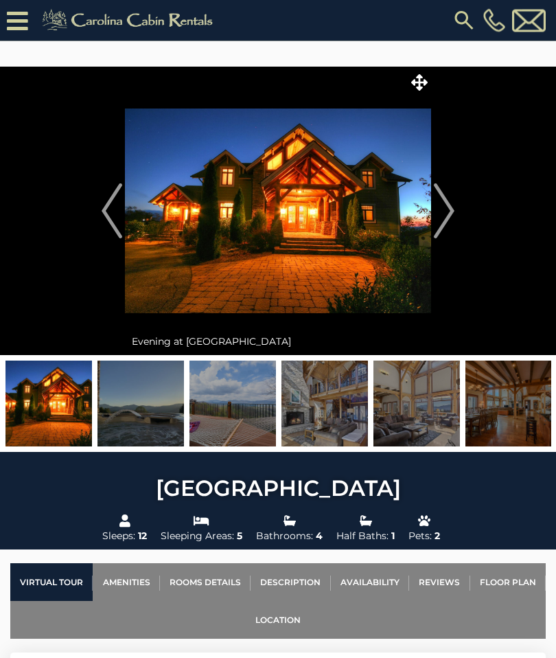
scroll to position [0, 0]
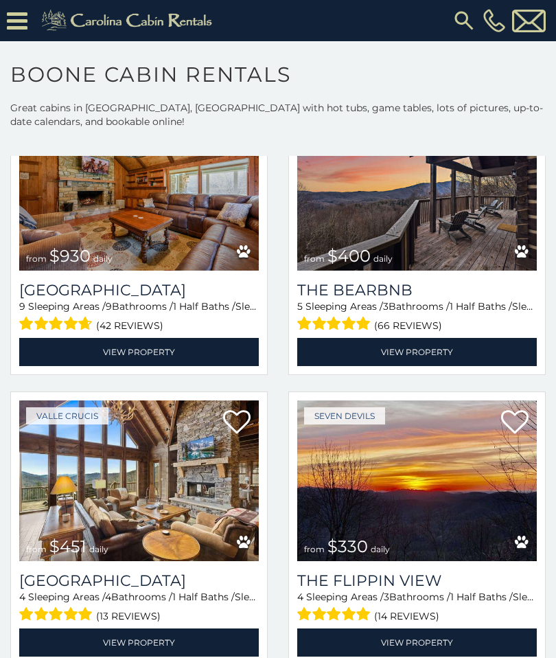
scroll to position [1278, 0]
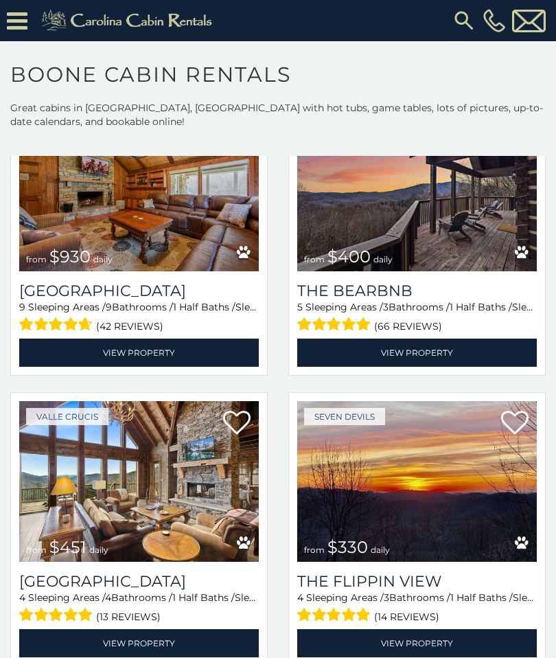
click at [183, 510] on img at bounding box center [139, 481] width 240 height 161
click at [209, 497] on img at bounding box center [139, 481] width 240 height 161
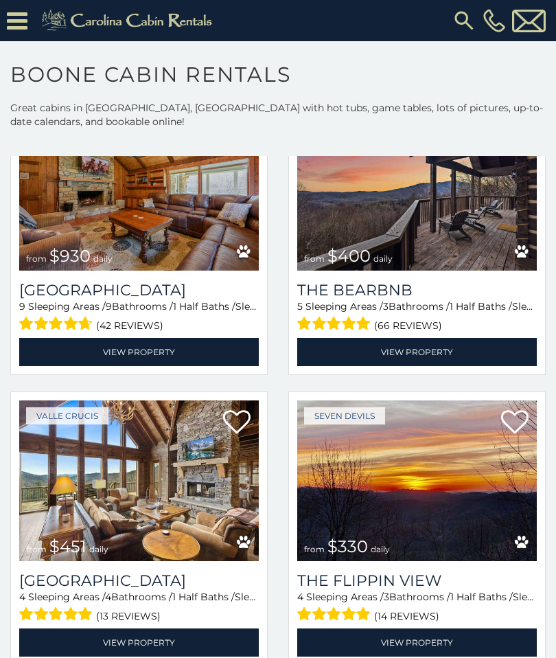
click at [218, 529] on img at bounding box center [139, 481] width 240 height 161
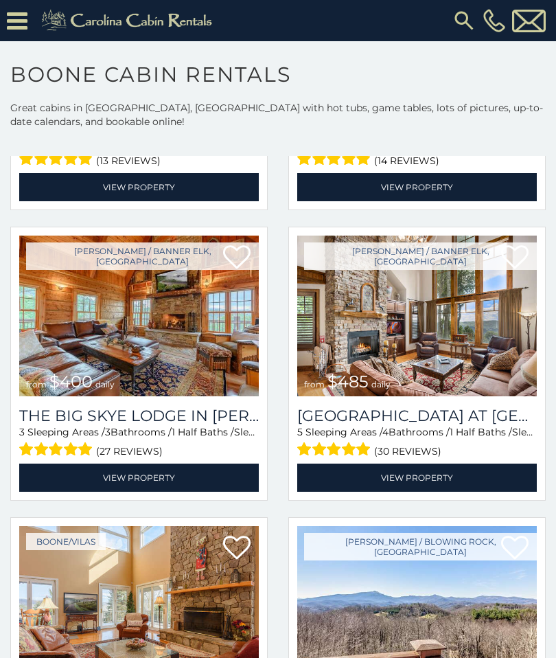
scroll to position [1735, 0]
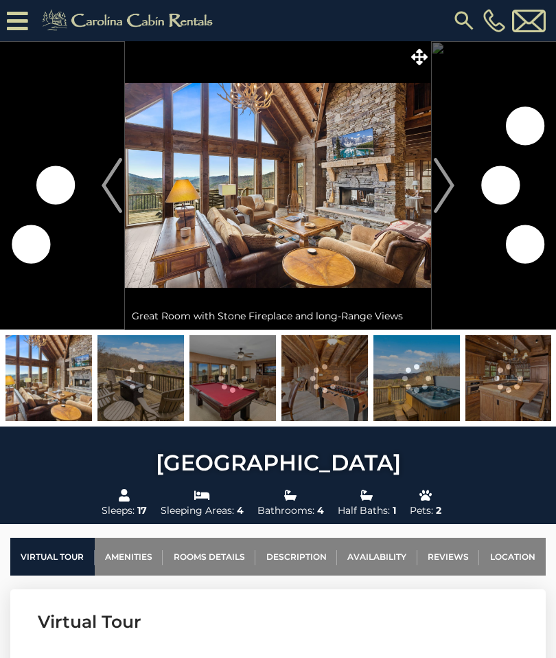
click at [391, 550] on link "Availability" at bounding box center [377, 557] width 80 height 38
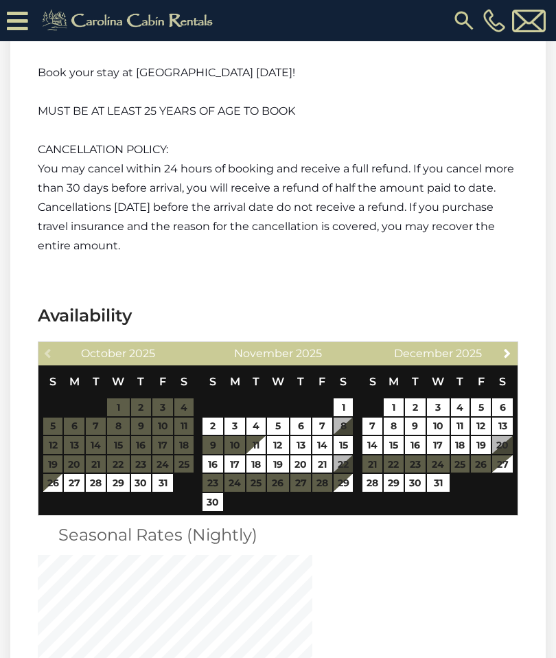
scroll to position [2994, 0]
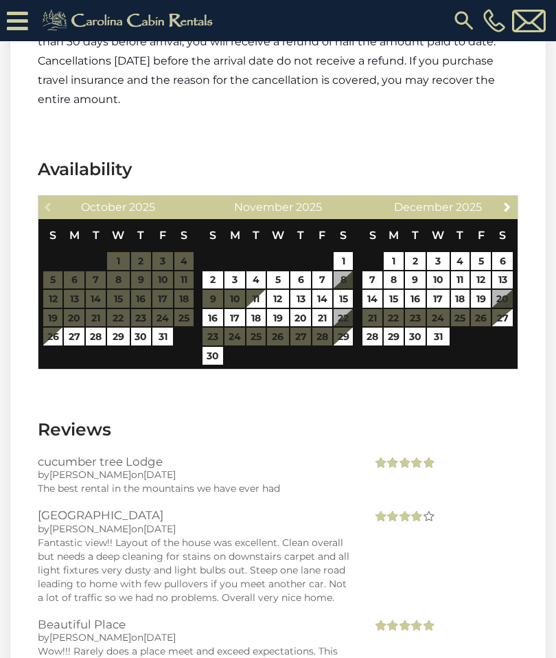
click at [536, 254] on section "Availability Previous [DATE] S M T W T F S 1 2 3 4 5 6 7 8 9 10 11 12 13 14 15 …" at bounding box center [278, 267] width 536 height 260
click at [509, 201] on span "Next" at bounding box center [507, 206] width 11 height 11
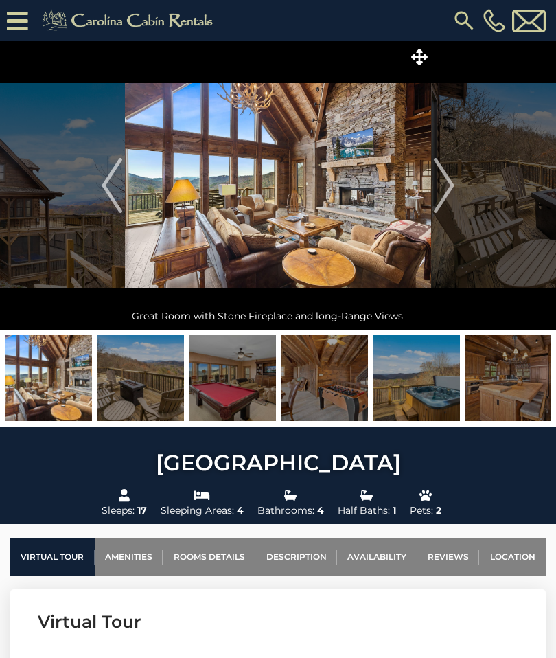
click at [454, 178] on img "Next" at bounding box center [444, 185] width 21 height 55
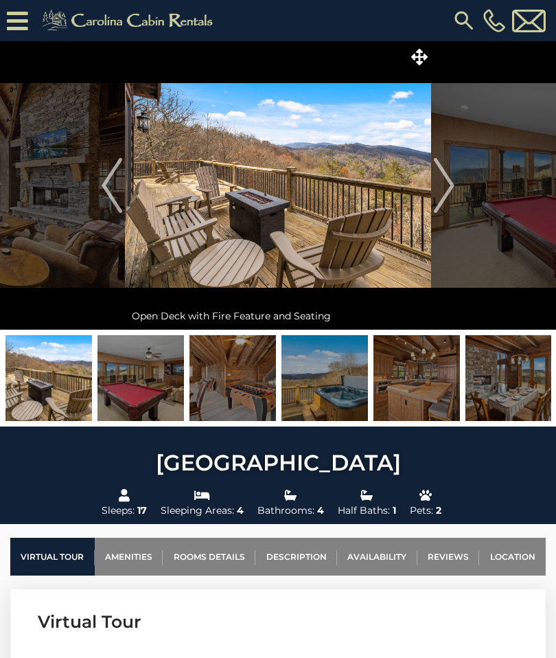
click at [451, 178] on img "Next" at bounding box center [444, 185] width 21 height 55
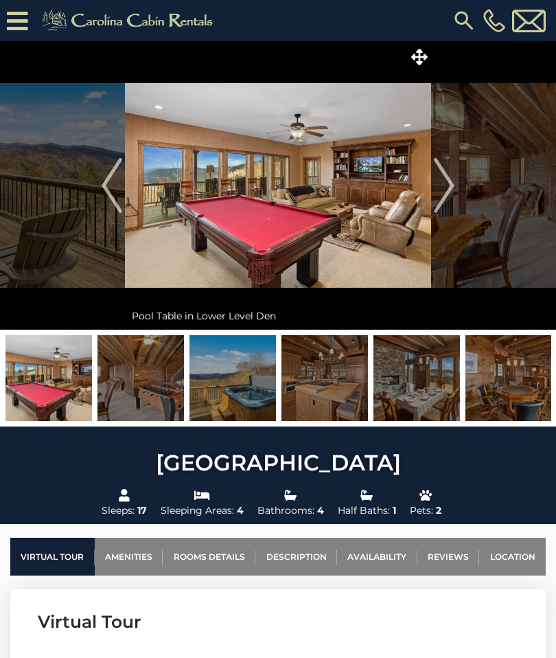
click at [453, 176] on img "Next" at bounding box center [444, 185] width 21 height 55
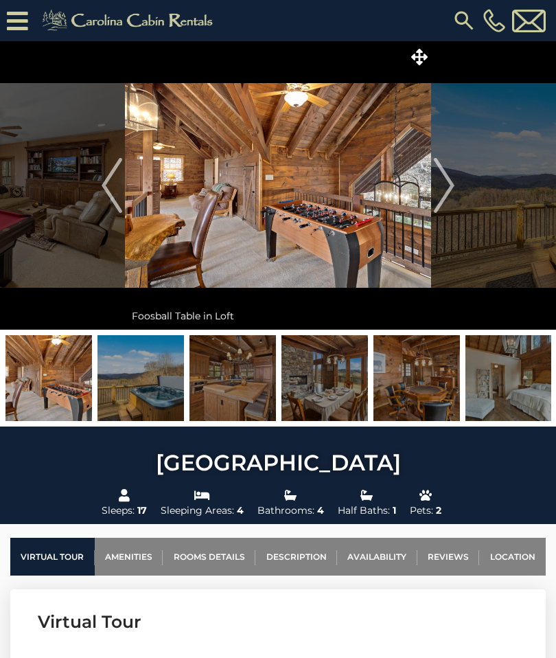
click at [446, 179] on img "Next" at bounding box center [444, 185] width 21 height 55
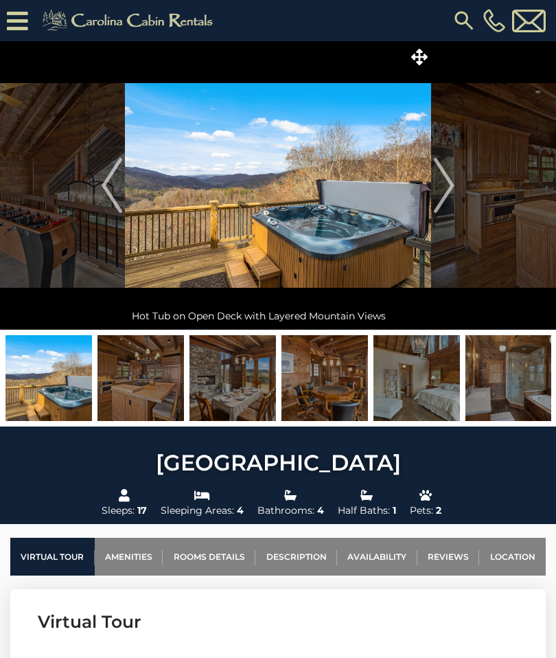
click at [446, 176] on img "Next" at bounding box center [444, 185] width 21 height 55
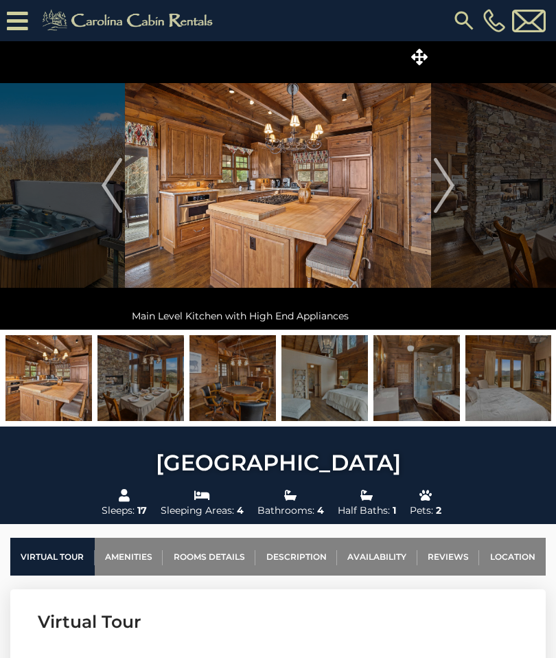
click at [451, 174] on img "Next" at bounding box center [444, 185] width 21 height 55
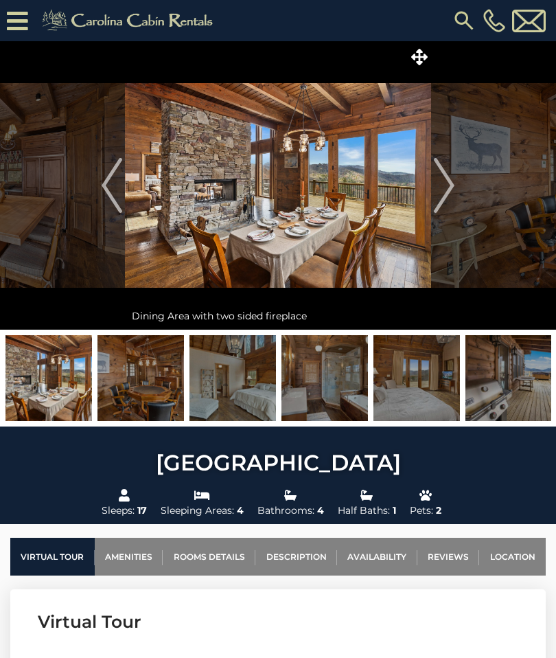
click at [451, 179] on img "Next" at bounding box center [444, 185] width 21 height 55
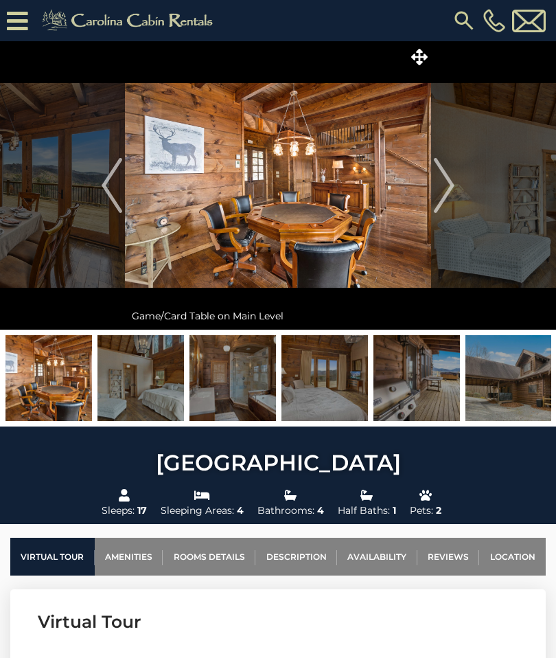
click at [451, 179] on img "Next" at bounding box center [444, 185] width 21 height 55
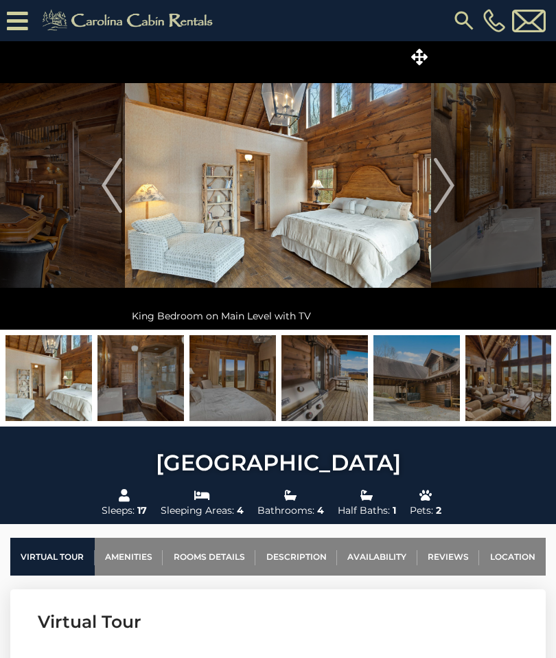
click at [453, 178] on img "Next" at bounding box center [444, 185] width 21 height 55
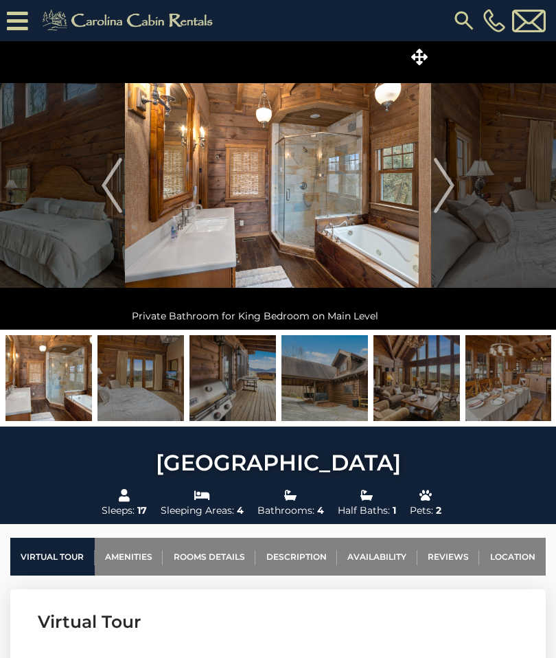
click at [445, 179] on img "Next" at bounding box center [444, 185] width 21 height 55
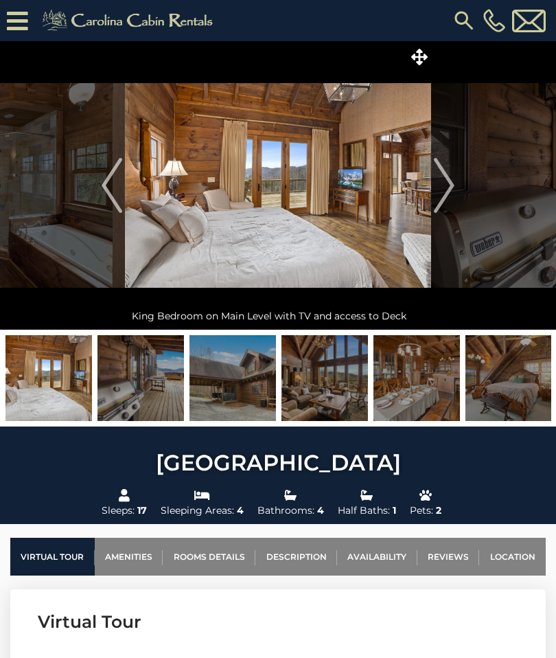
click at [451, 178] on img "Next" at bounding box center [444, 185] width 21 height 55
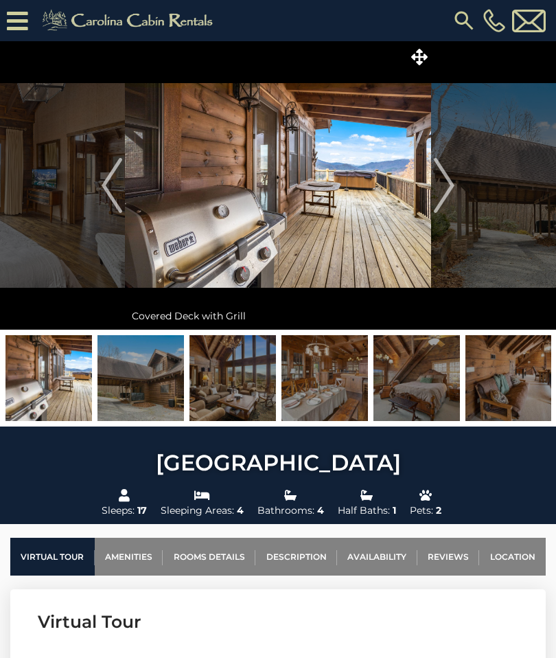
click at [446, 178] on img "Next" at bounding box center [444, 185] width 21 height 55
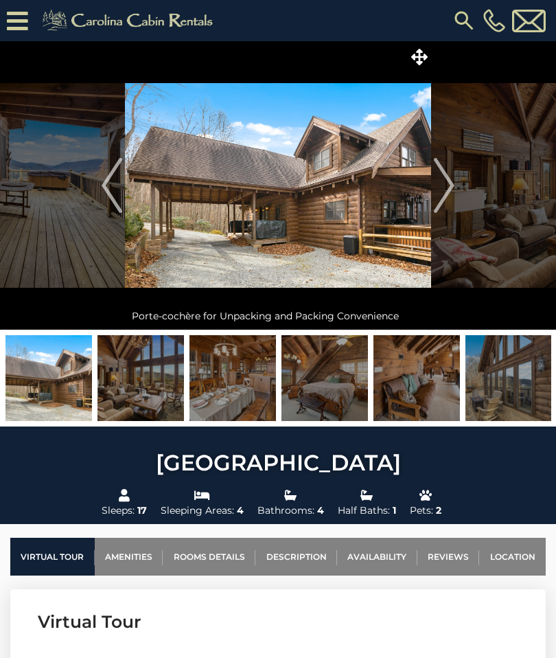
click at [456, 180] on button "Next" at bounding box center [444, 185] width 26 height 289
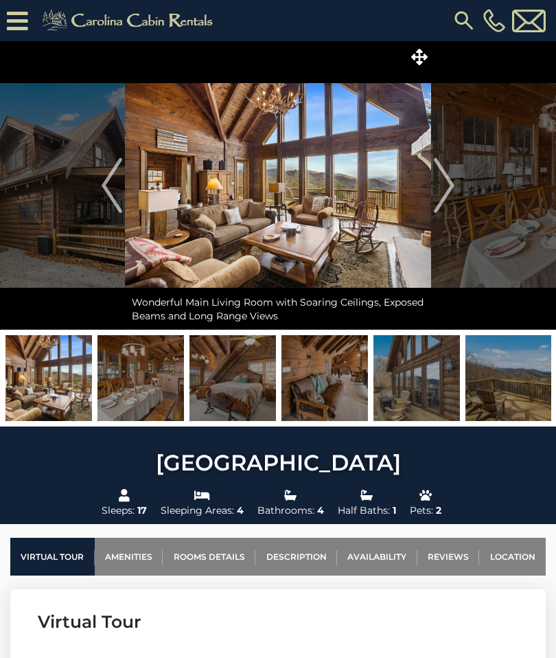
click at [451, 187] on img "Next" at bounding box center [444, 185] width 21 height 55
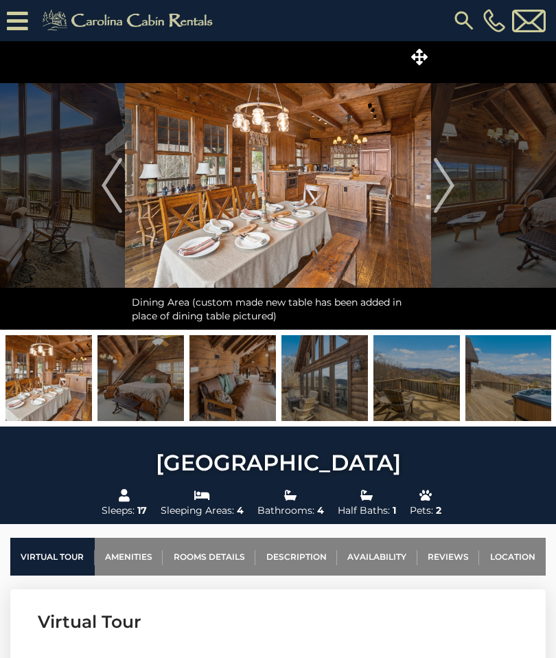
click at [447, 182] on img "Next" at bounding box center [444, 185] width 21 height 55
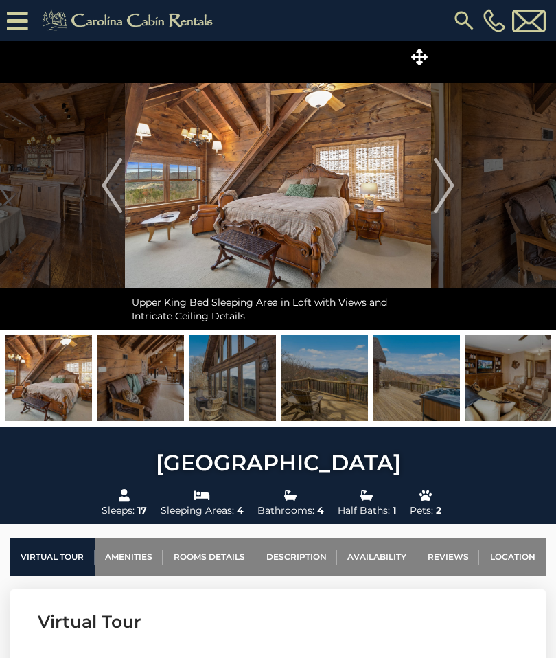
click at [106, 186] on img "Previous" at bounding box center [112, 185] width 21 height 55
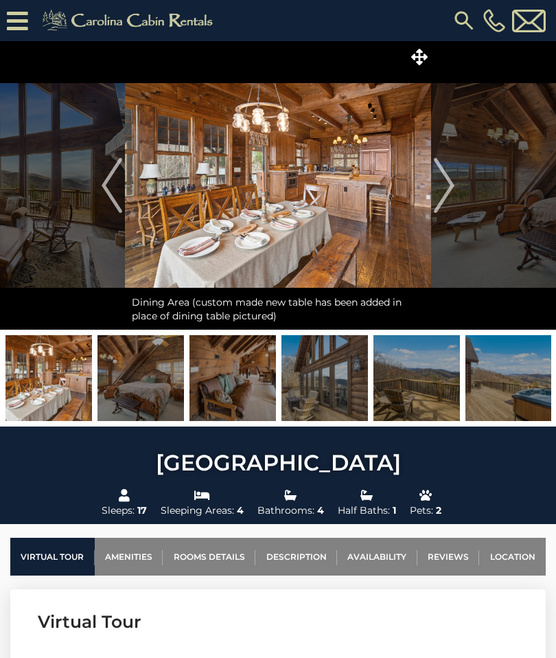
click at [451, 187] on img "Next" at bounding box center [444, 185] width 21 height 55
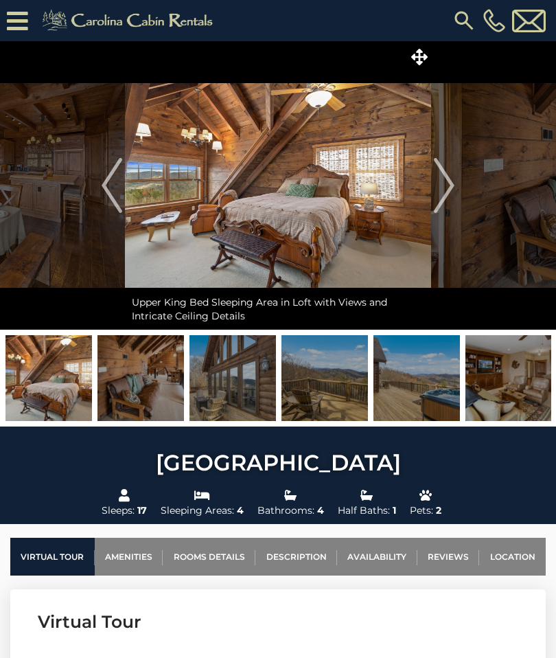
click at [446, 181] on img "Next" at bounding box center [444, 185] width 21 height 55
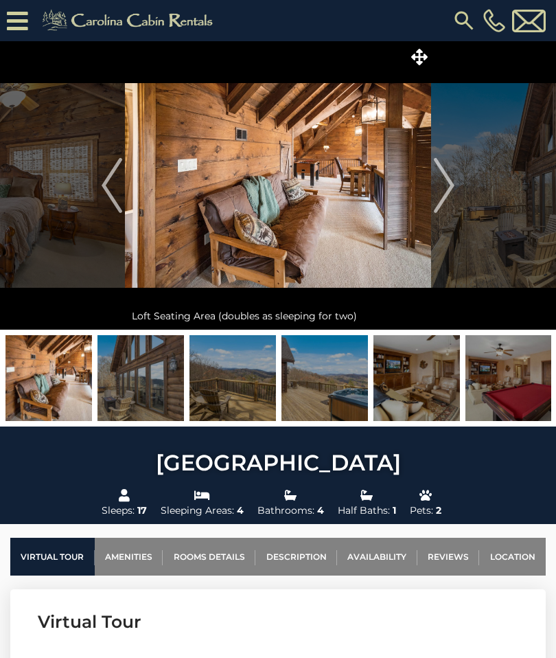
click at [451, 177] on img "Next" at bounding box center [444, 185] width 21 height 55
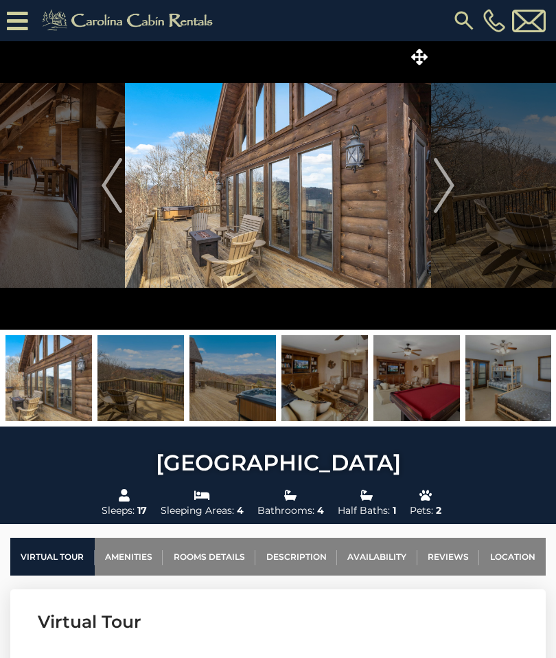
click at [449, 181] on img "Next" at bounding box center [444, 185] width 21 height 55
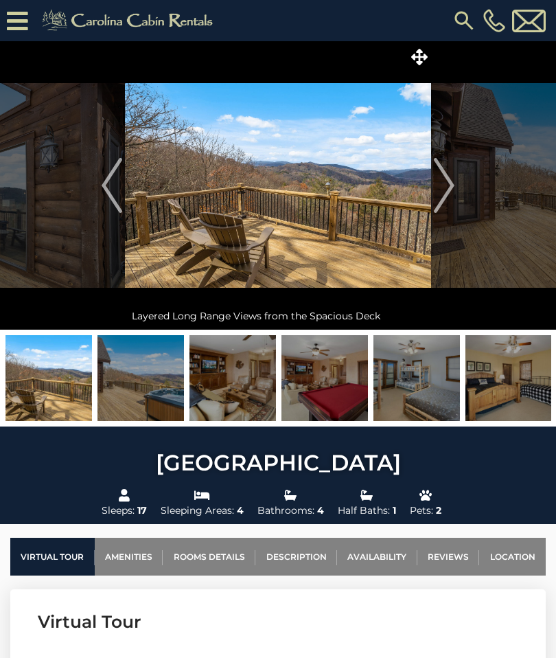
click at [449, 175] on img "Next" at bounding box center [444, 185] width 21 height 55
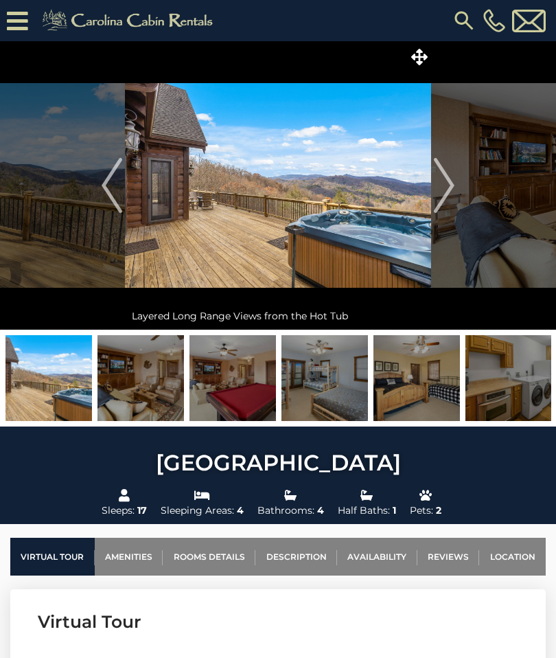
click at [449, 179] on img "Next" at bounding box center [444, 185] width 21 height 55
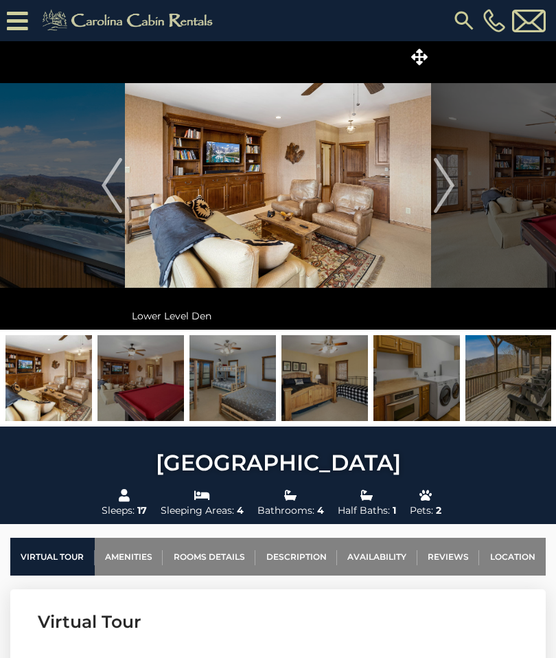
click at [447, 177] on img "Next" at bounding box center [444, 185] width 21 height 55
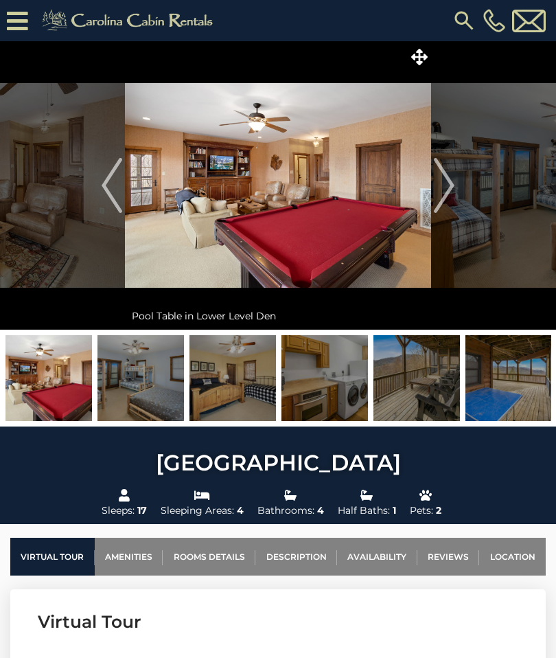
click at [447, 173] on img "Next" at bounding box center [444, 185] width 21 height 55
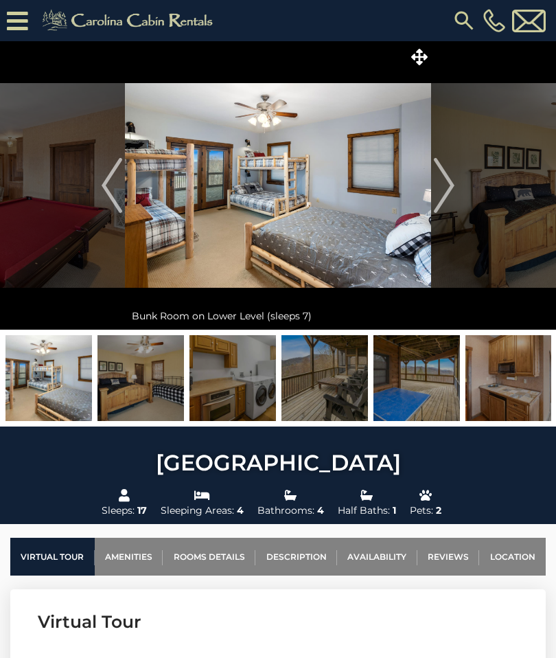
click at [453, 177] on img "Next" at bounding box center [444, 185] width 21 height 55
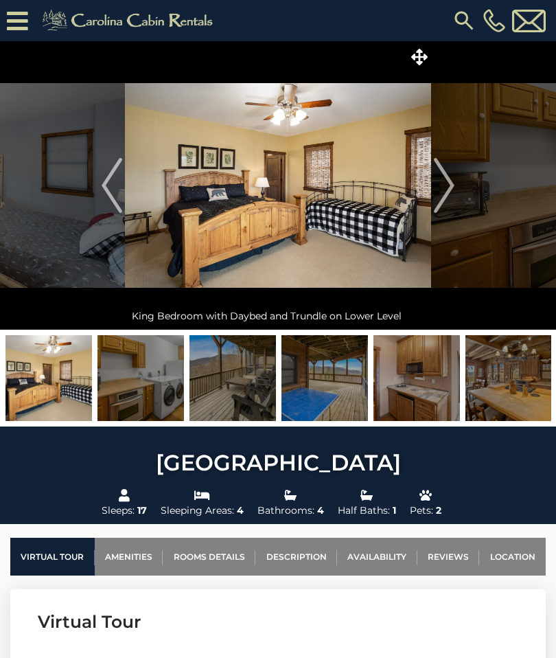
click at [450, 178] on img "Next" at bounding box center [444, 185] width 21 height 55
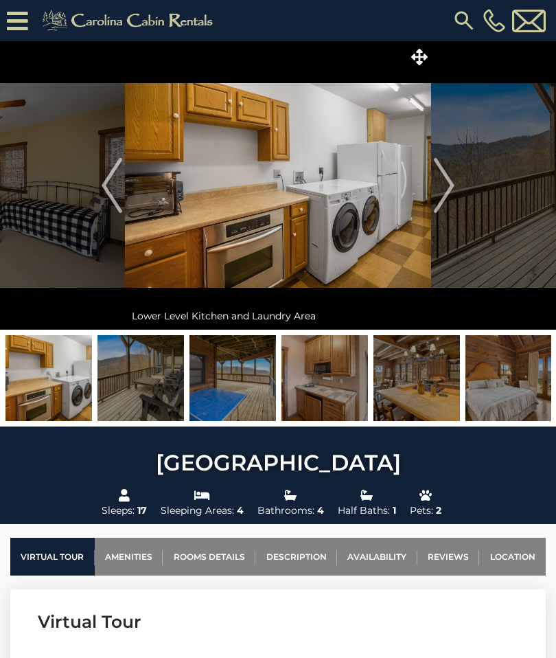
click at [445, 181] on img "Next" at bounding box center [444, 185] width 21 height 55
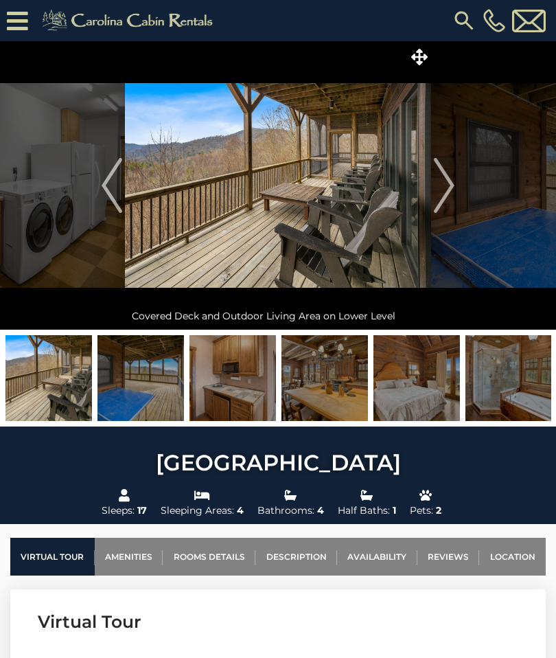
click at [452, 173] on img "Next" at bounding box center [444, 185] width 21 height 55
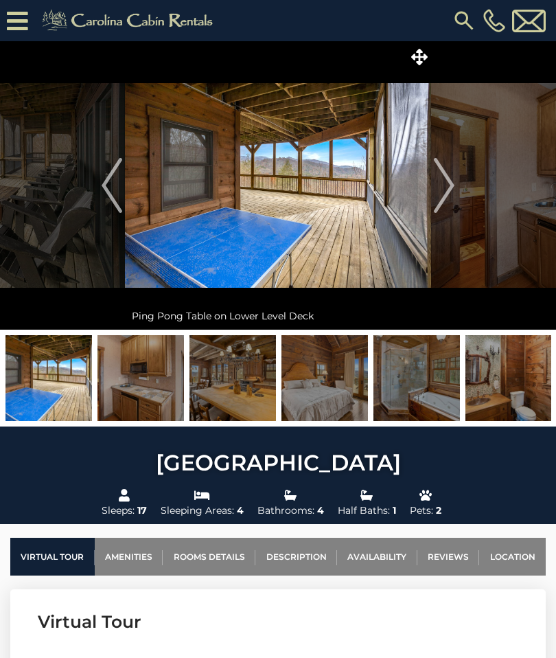
click at [447, 181] on img "Next" at bounding box center [444, 185] width 21 height 55
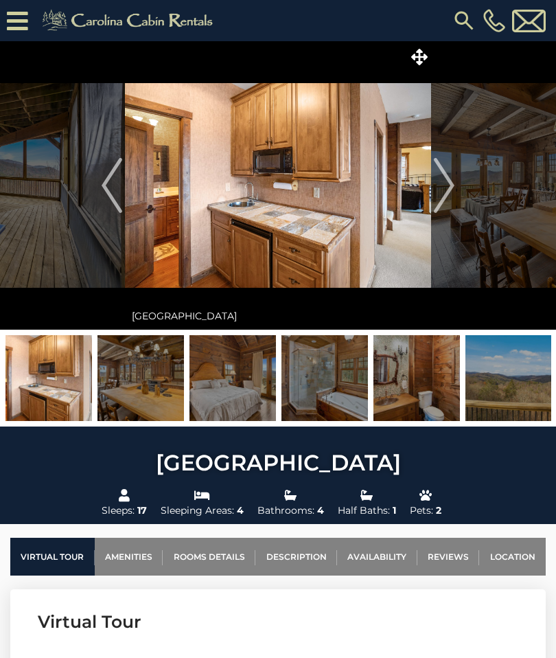
click at [449, 190] on img "Next" at bounding box center [444, 185] width 21 height 55
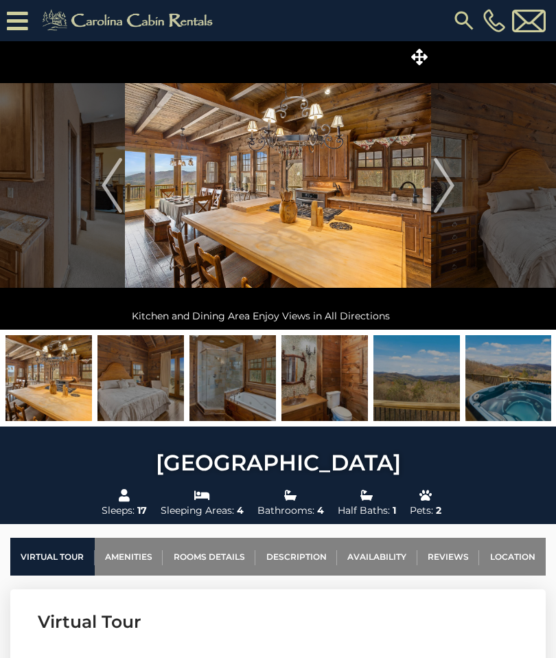
click at [115, 185] on img "Previous" at bounding box center [112, 185] width 21 height 55
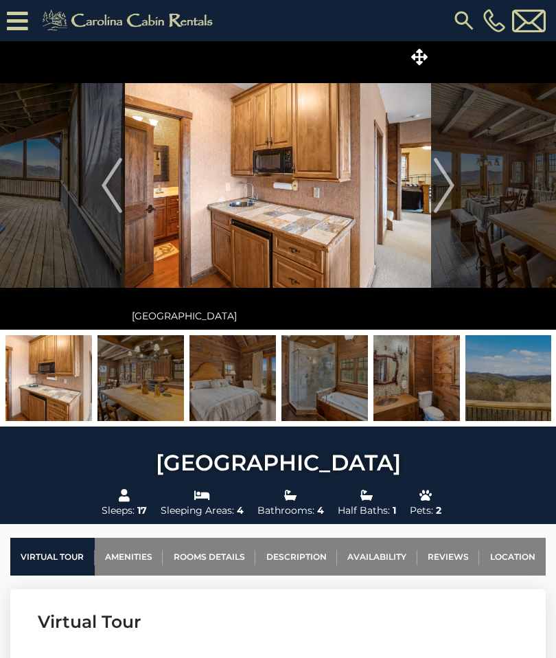
click at [449, 177] on img "Next" at bounding box center [444, 185] width 21 height 55
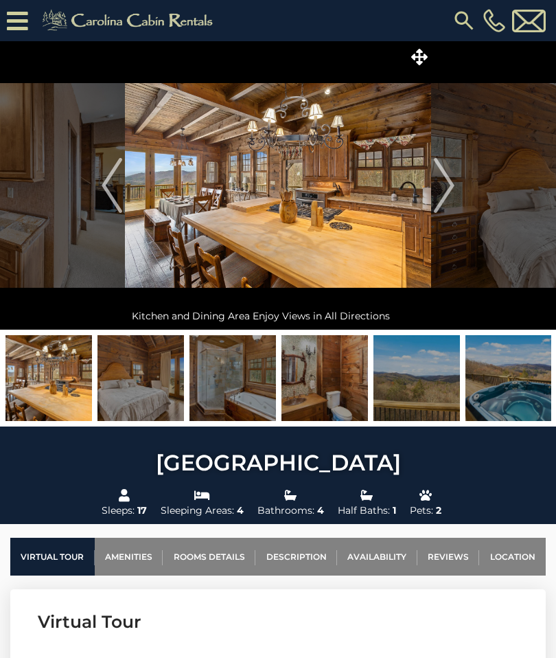
click at [447, 177] on img "Next" at bounding box center [444, 185] width 21 height 55
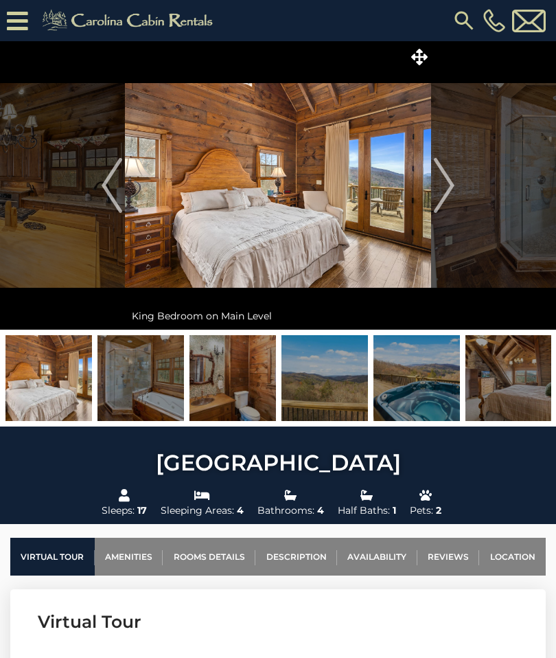
click at [451, 176] on img "Next" at bounding box center [444, 185] width 21 height 55
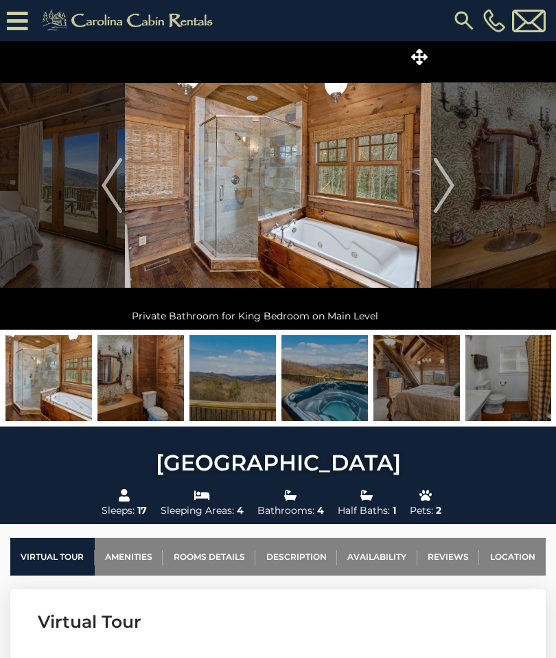
click at [445, 175] on img "Next" at bounding box center [444, 185] width 21 height 55
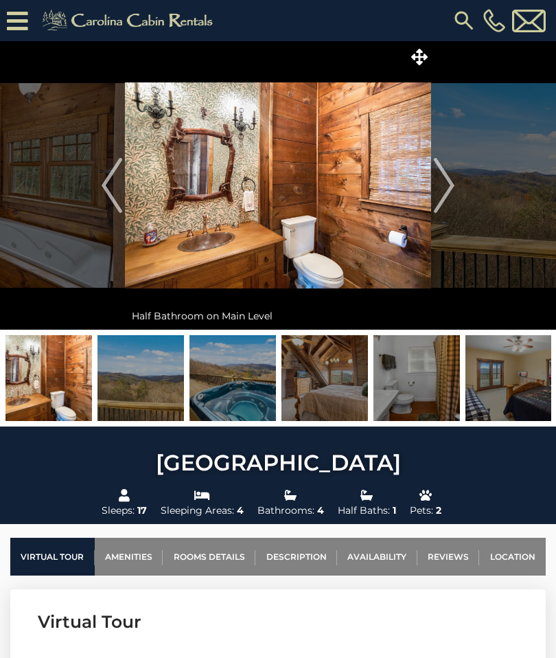
click at [449, 183] on img "Next" at bounding box center [444, 185] width 21 height 55
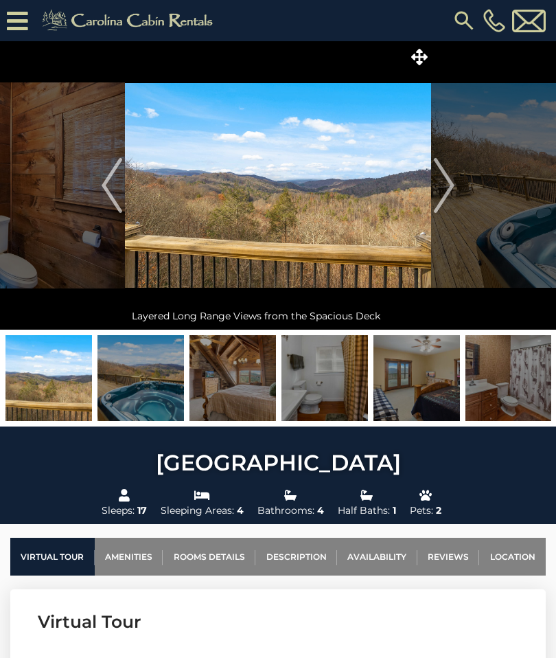
click at [449, 181] on img "Next" at bounding box center [444, 185] width 21 height 55
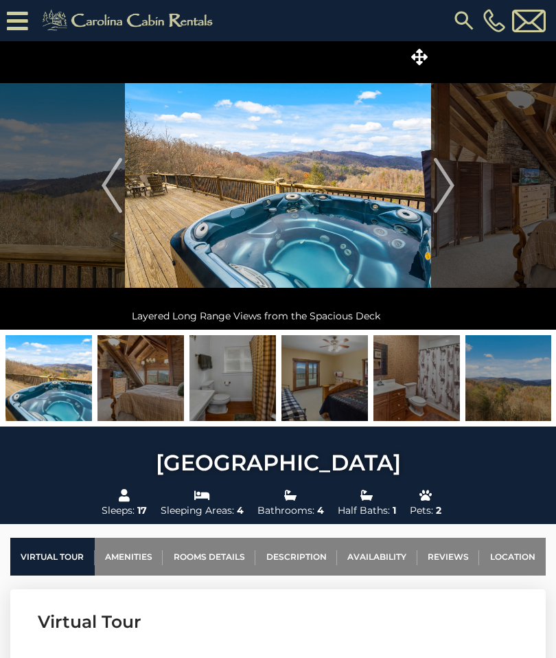
click at [448, 179] on img "Next" at bounding box center [444, 185] width 21 height 55
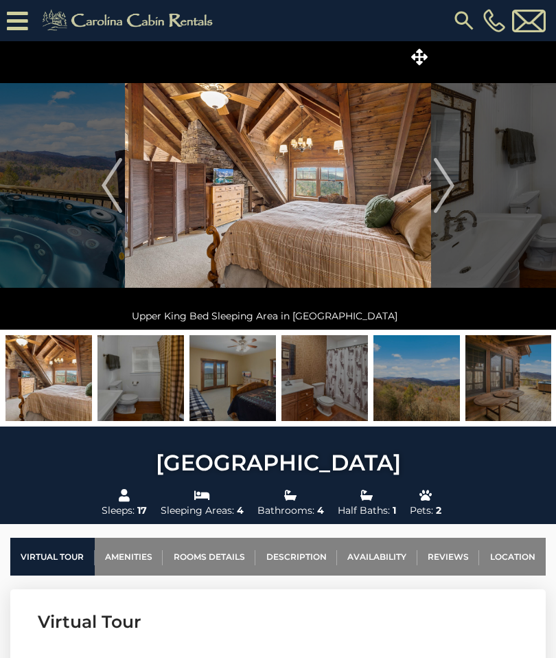
click at [451, 174] on img "Next" at bounding box center [444, 185] width 21 height 55
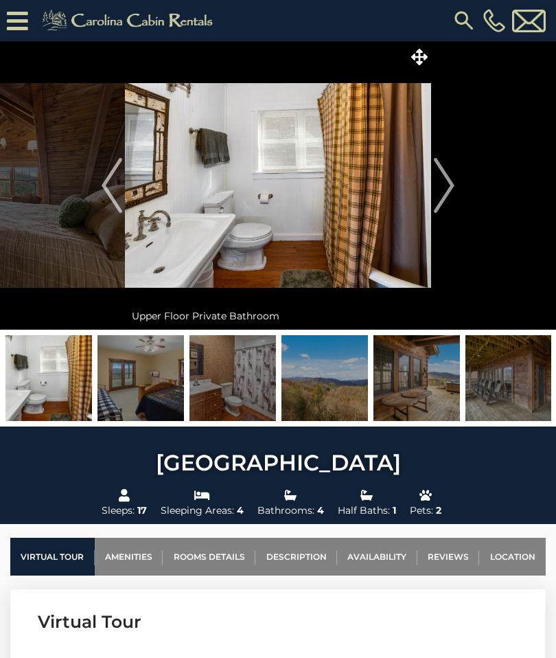
click at [451, 179] on img "Next" at bounding box center [444, 185] width 21 height 55
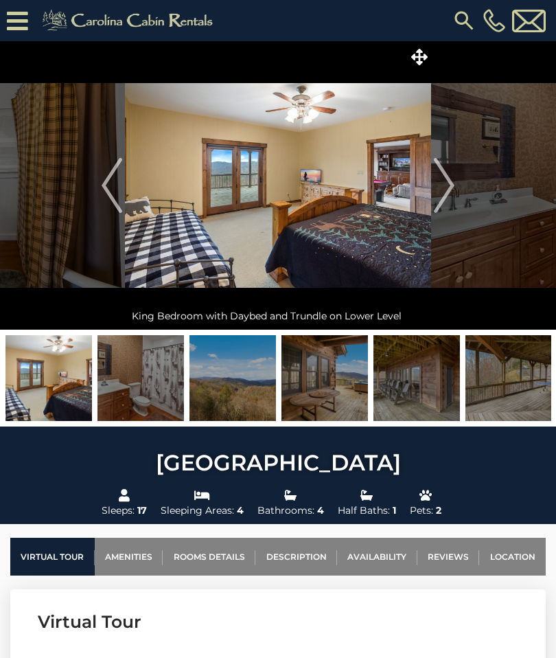
click at [451, 179] on img "Next" at bounding box center [444, 185] width 21 height 55
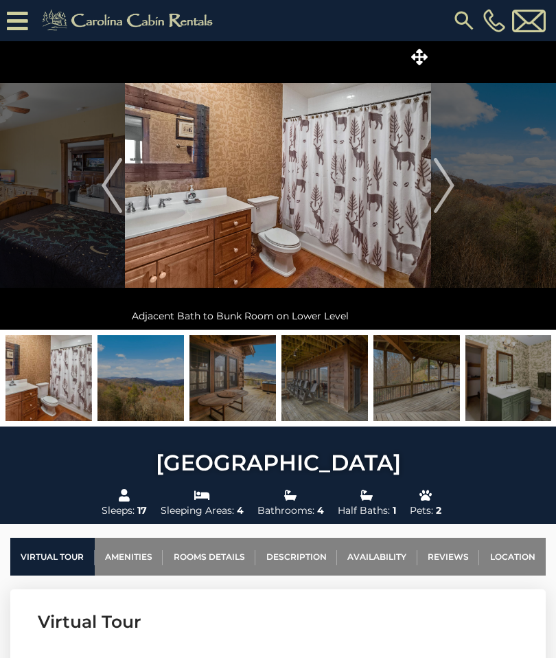
click at [457, 183] on button "Next" at bounding box center [444, 185] width 26 height 289
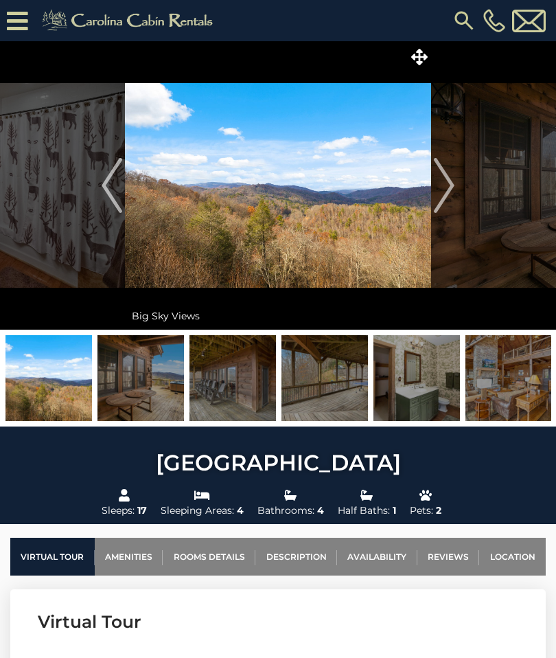
click at [449, 176] on img "Next" at bounding box center [444, 185] width 21 height 55
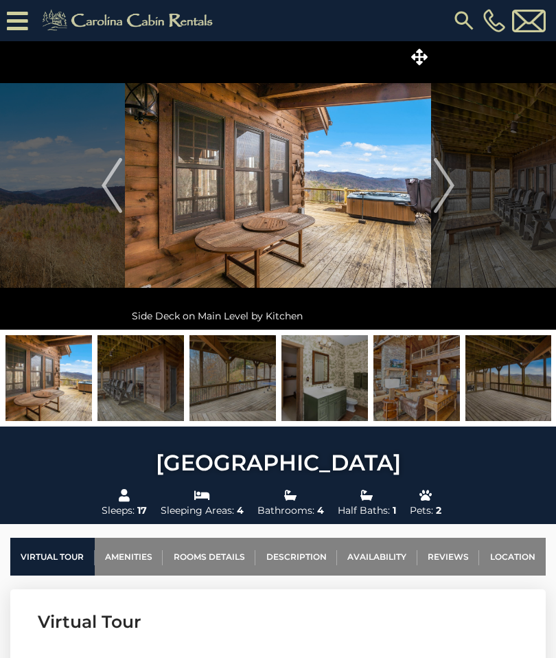
click at [446, 177] on img "Next" at bounding box center [444, 185] width 21 height 55
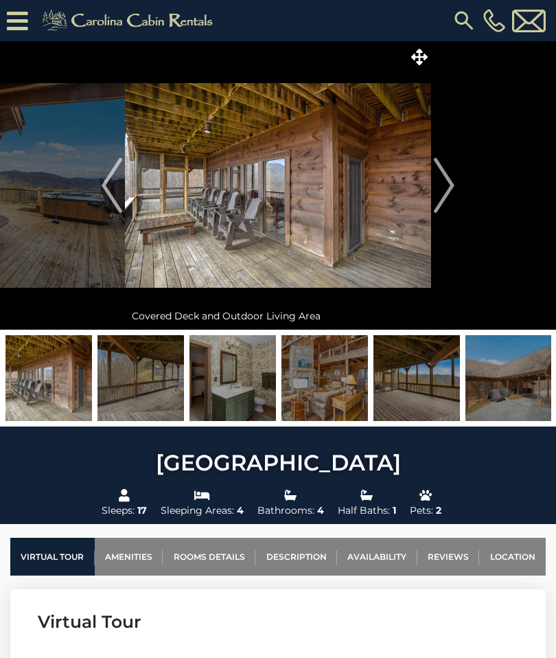
click at [442, 184] on img "Next" at bounding box center [444, 185] width 21 height 55
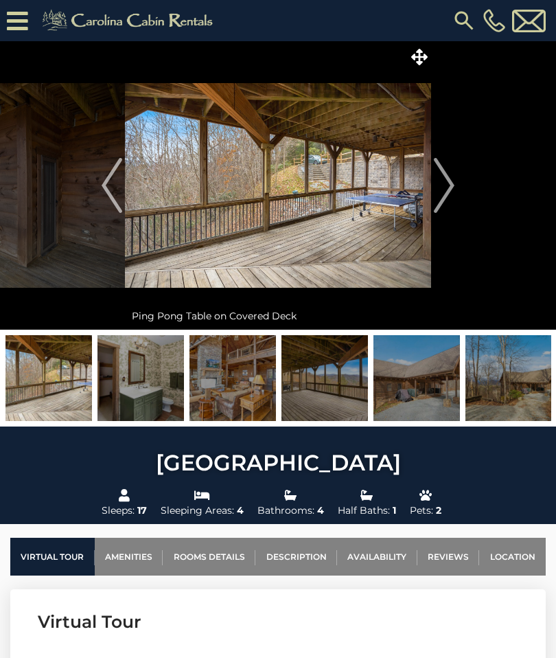
click at [442, 177] on img "Next" at bounding box center [444, 185] width 21 height 55
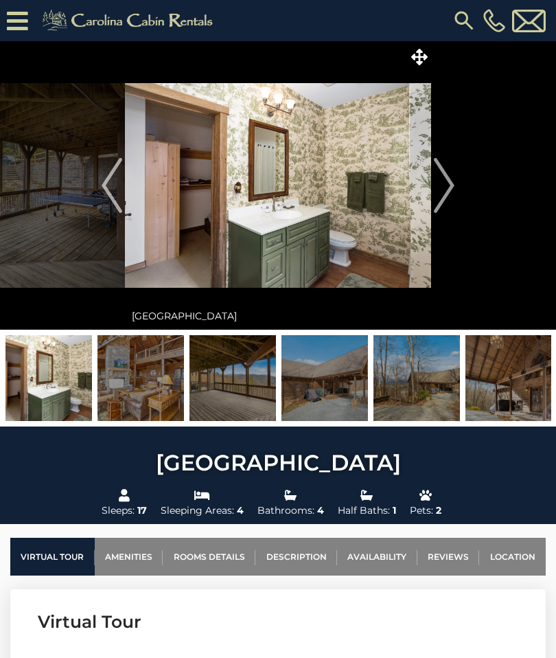
click at [111, 187] on img "Previous" at bounding box center [112, 185] width 21 height 55
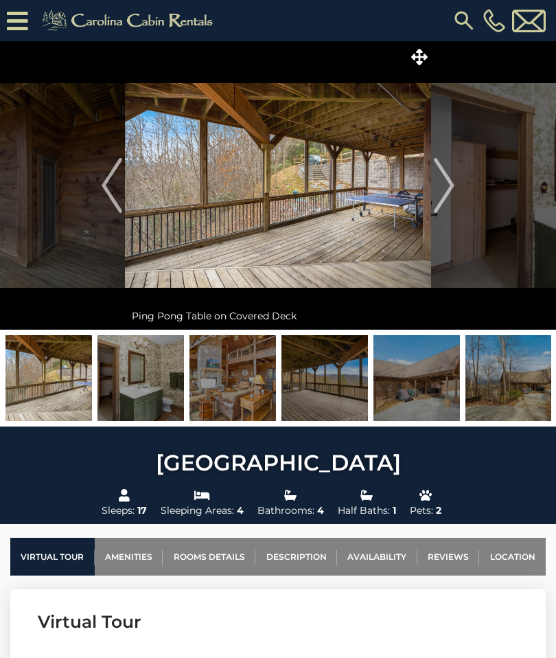
click at [452, 179] on img "Next" at bounding box center [444, 185] width 21 height 55
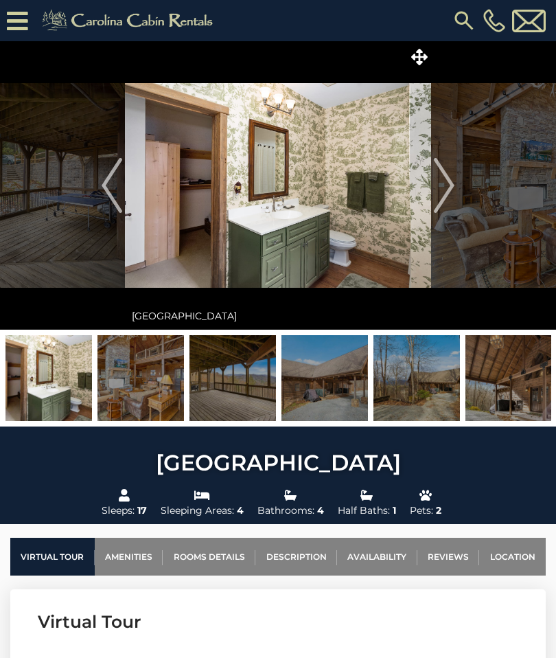
click at [451, 178] on img "Next" at bounding box center [444, 185] width 21 height 55
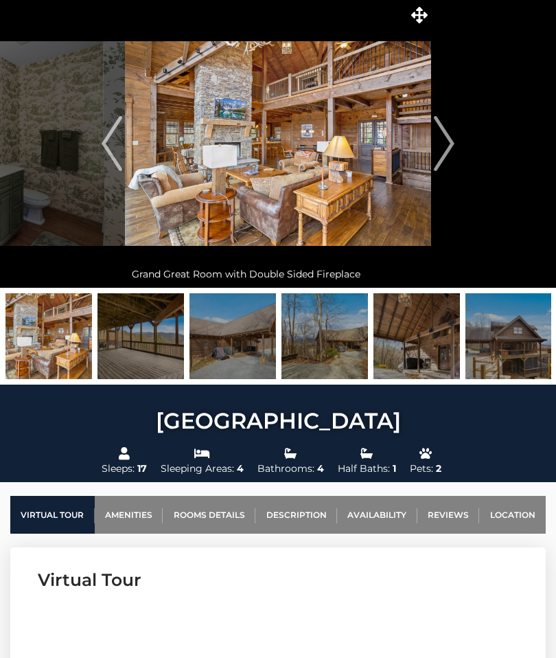
scroll to position [43, 0]
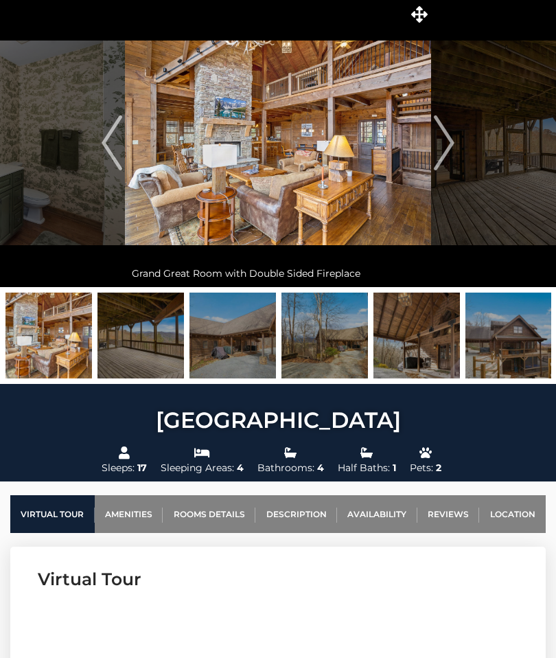
click at [389, 506] on link "Availability" at bounding box center [377, 514] width 80 height 38
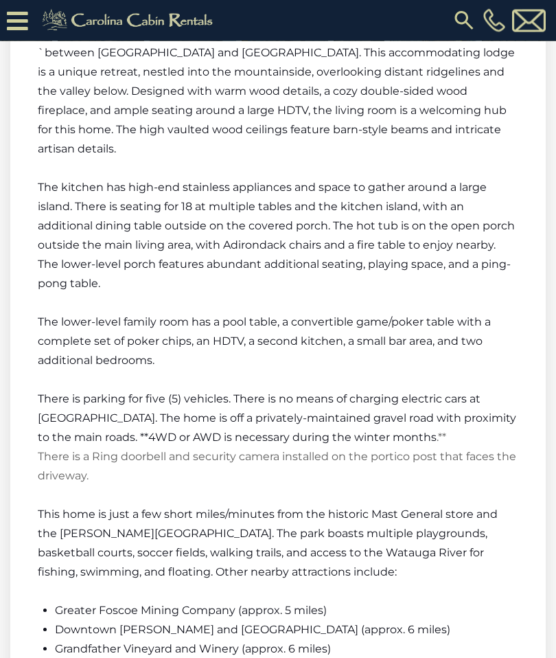
scroll to position [2143, 0]
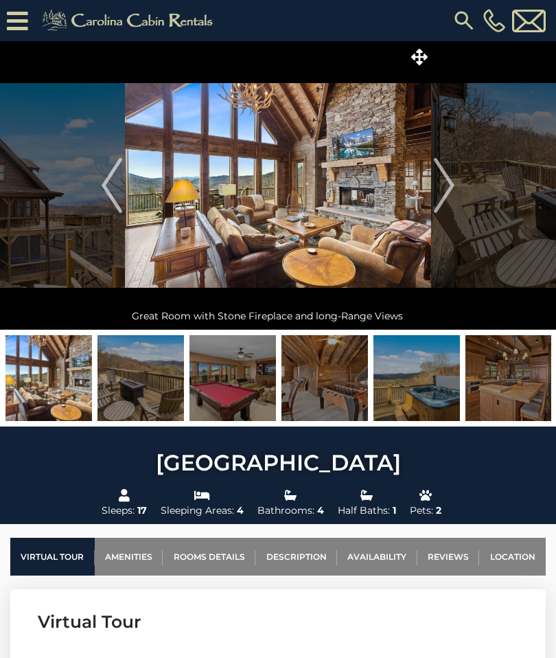
click at [458, 557] on link "Reviews" at bounding box center [449, 557] width 63 height 38
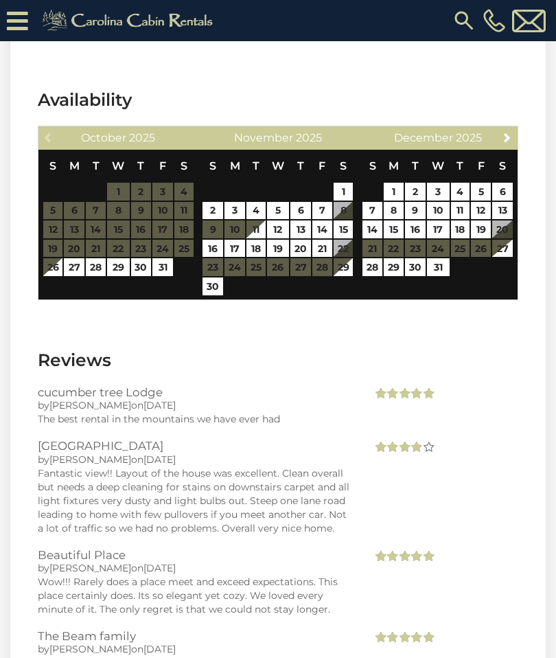
scroll to position [3051, 0]
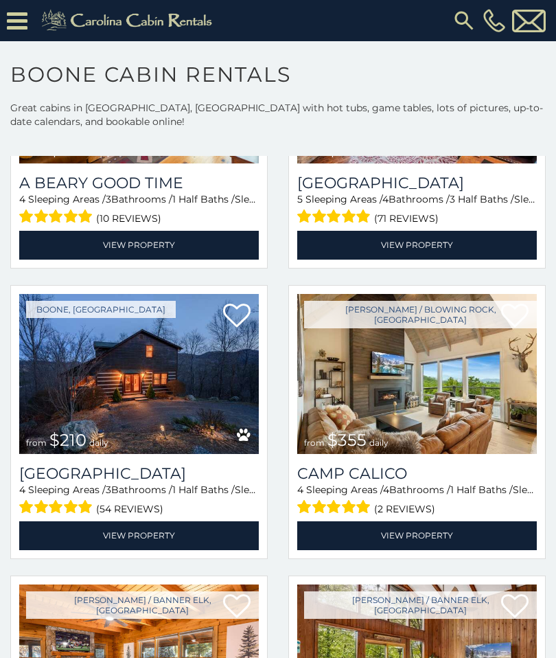
scroll to position [3421, 0]
